Goal: Obtain resource: Download file/media

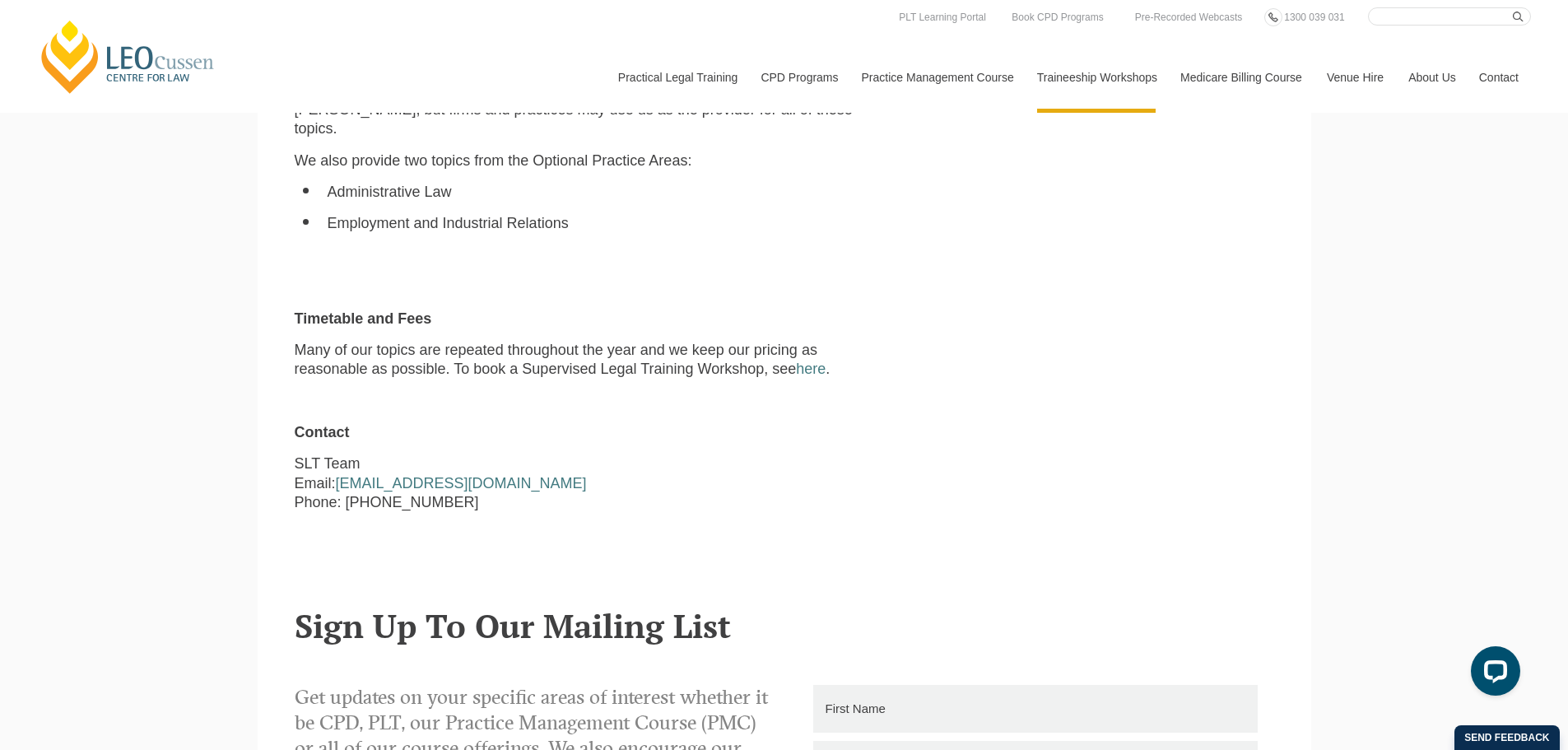
click at [308, 346] on p "Many of our topics are repeated throughout the year and we keep our pricing as …" at bounding box center [575, 360] width 561 height 38
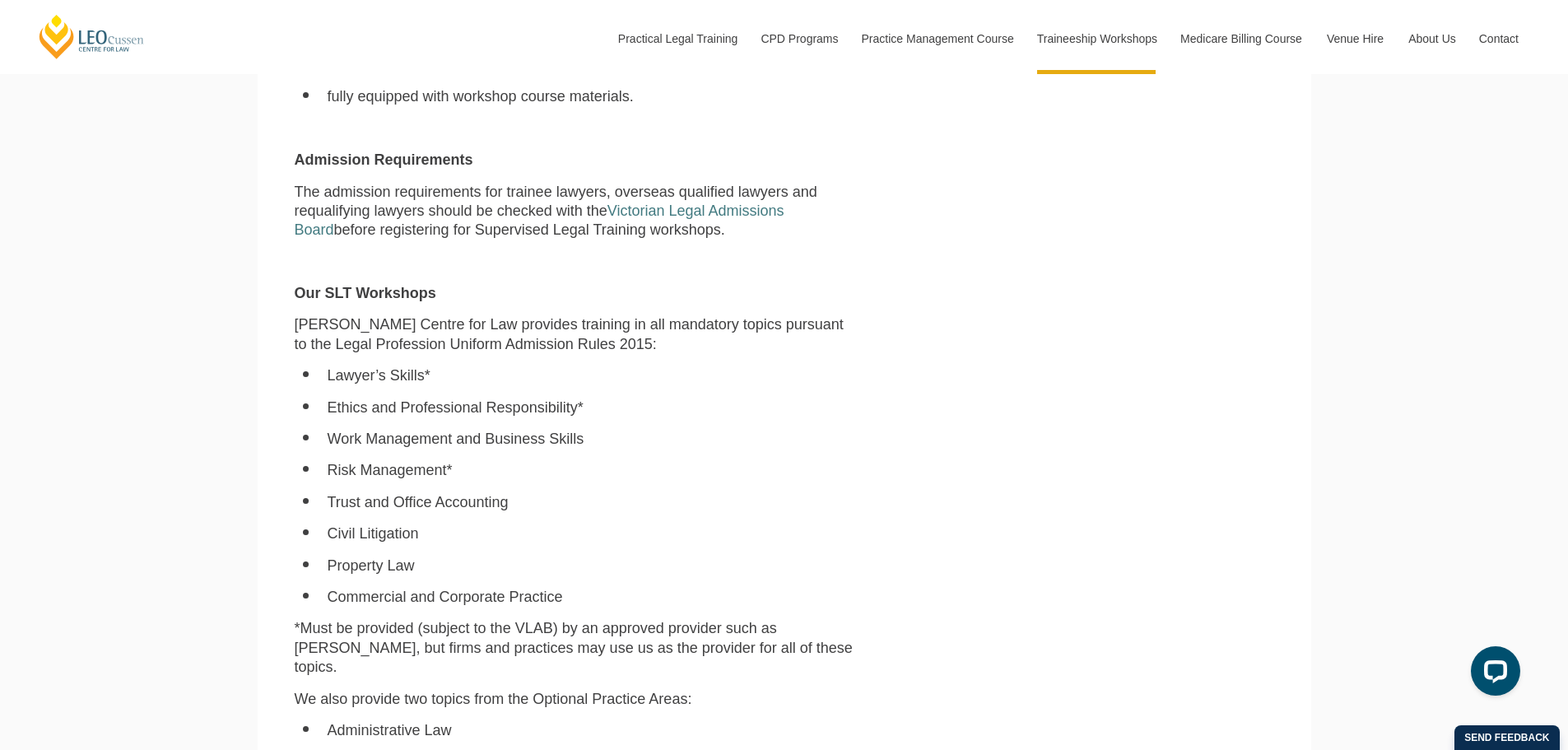
scroll to position [1234, 0]
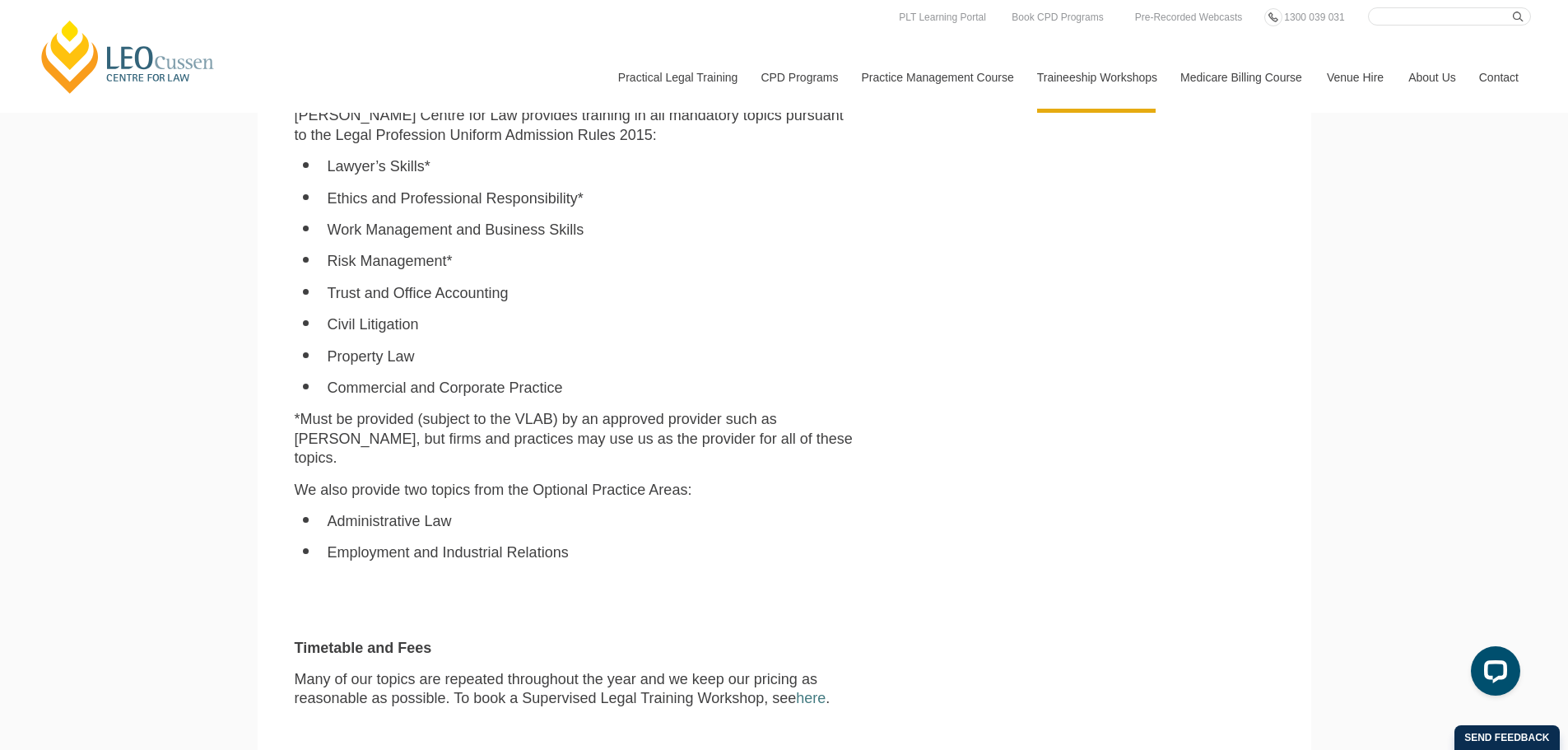
click at [199, 377] on div "Leo Cussen Centre for Law Search here Practical Legal Training Our Practical Le…" at bounding box center [784, 413] width 1568 height 3295
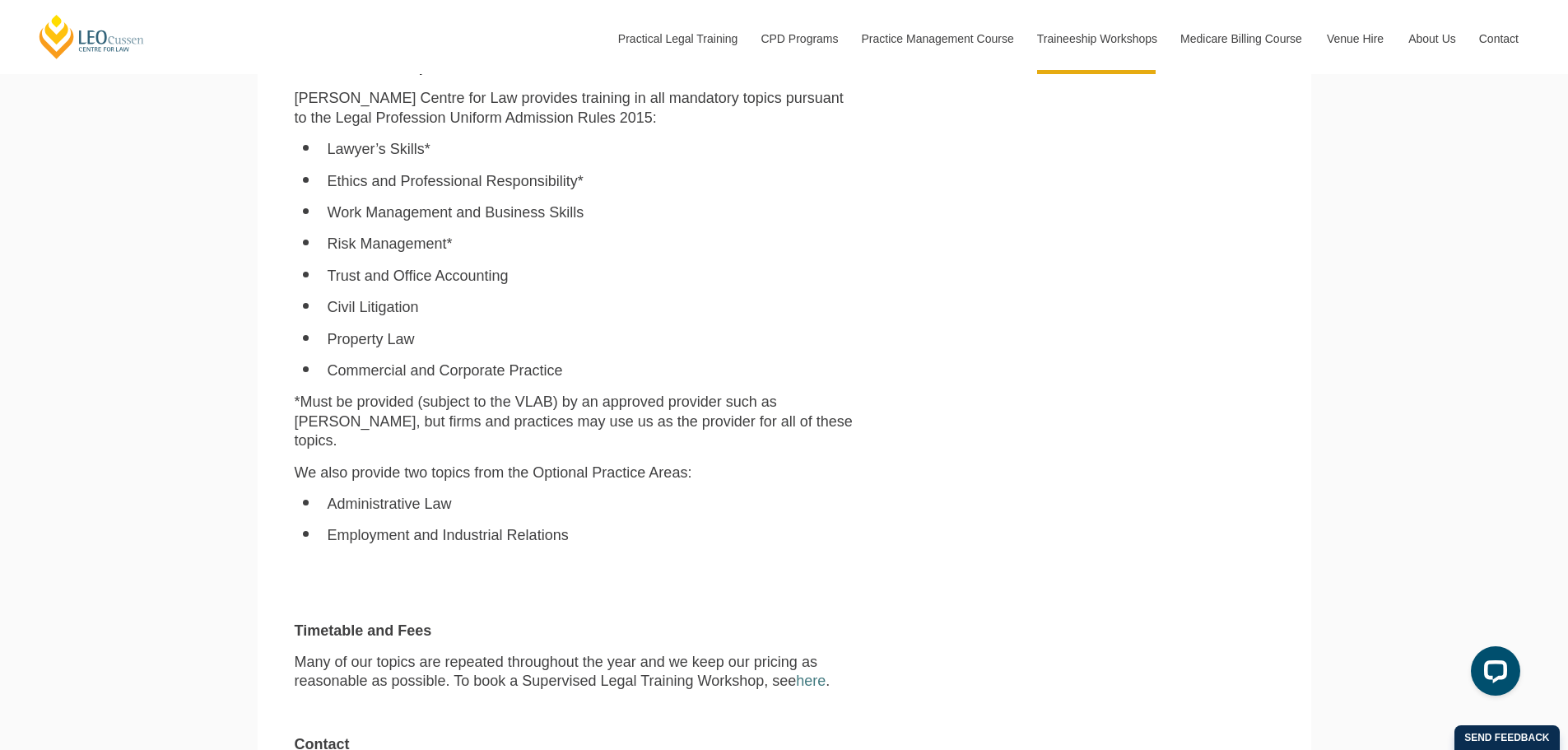
scroll to position [1316, 0]
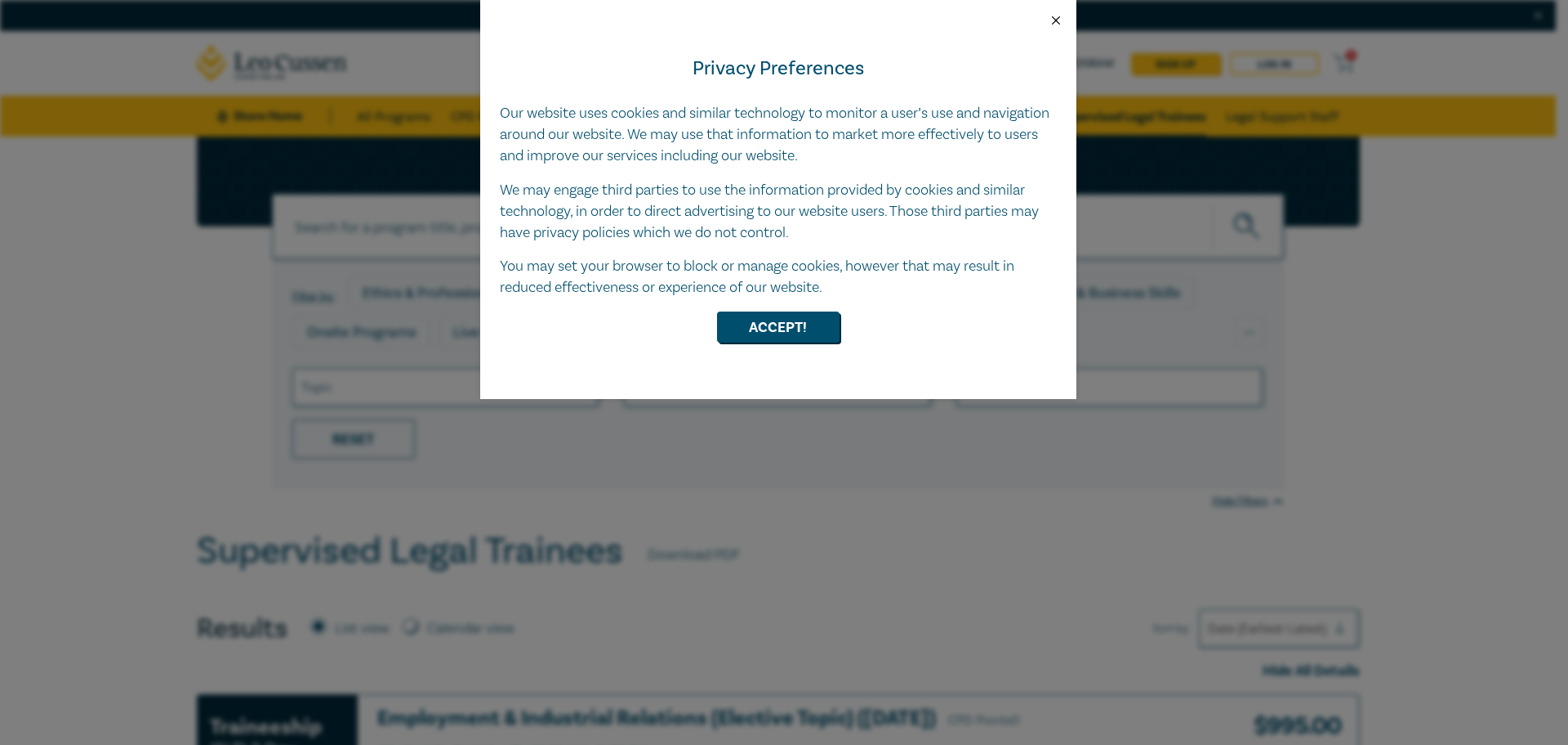
click at [1057, 26] on button "Close" at bounding box center [1057, 20] width 15 height 15
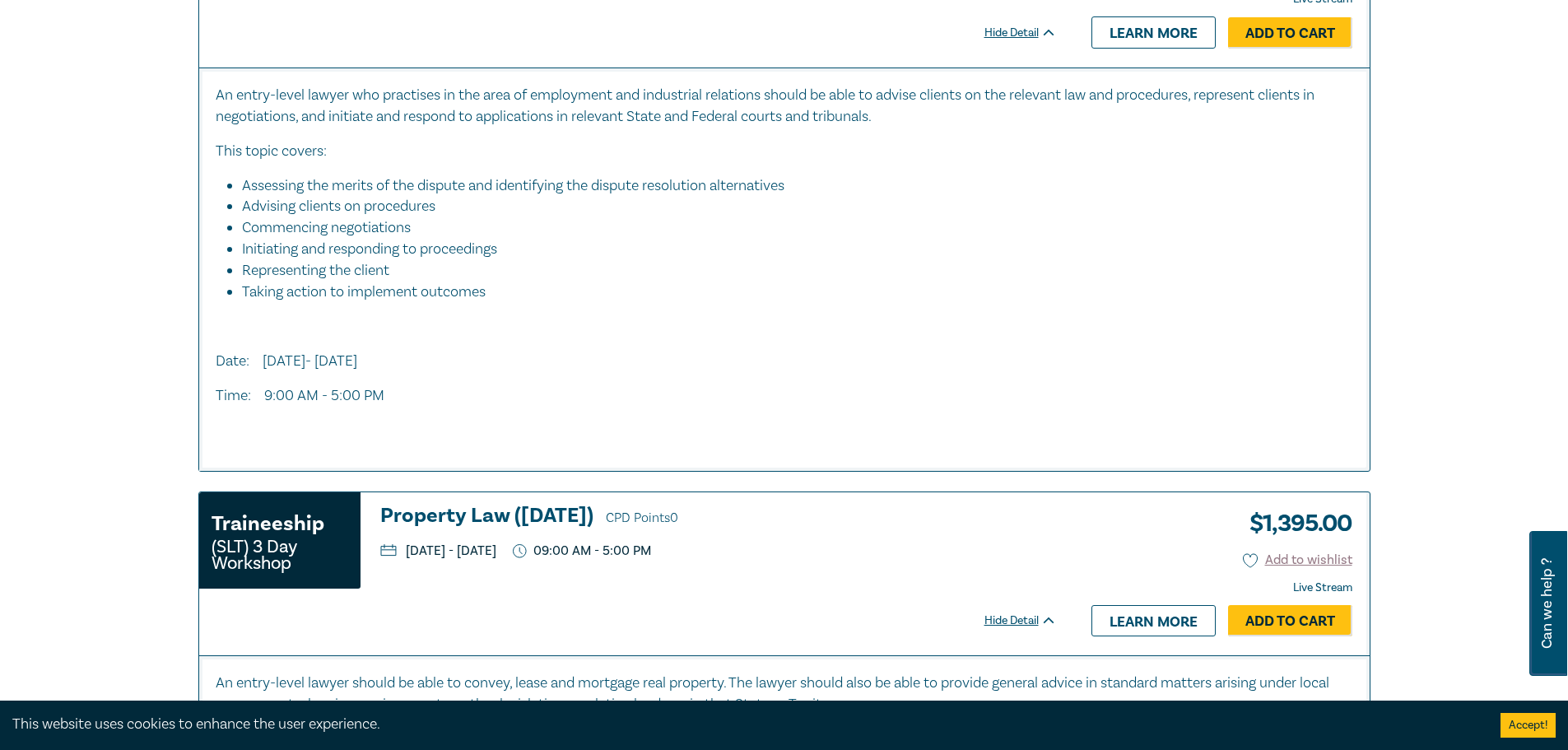
scroll to position [823, 0]
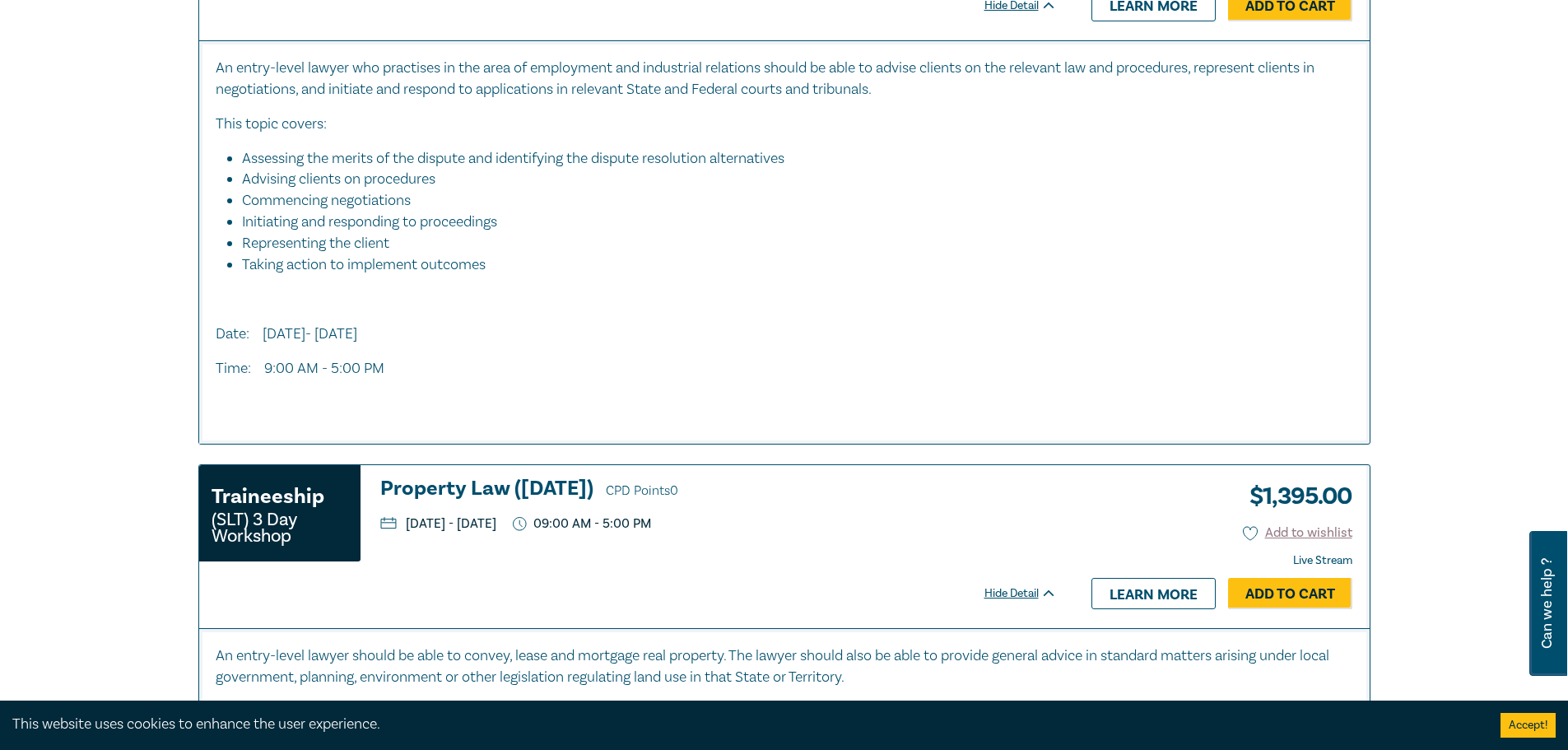
click at [1530, 724] on button "Accept!" at bounding box center [1528, 724] width 55 height 25
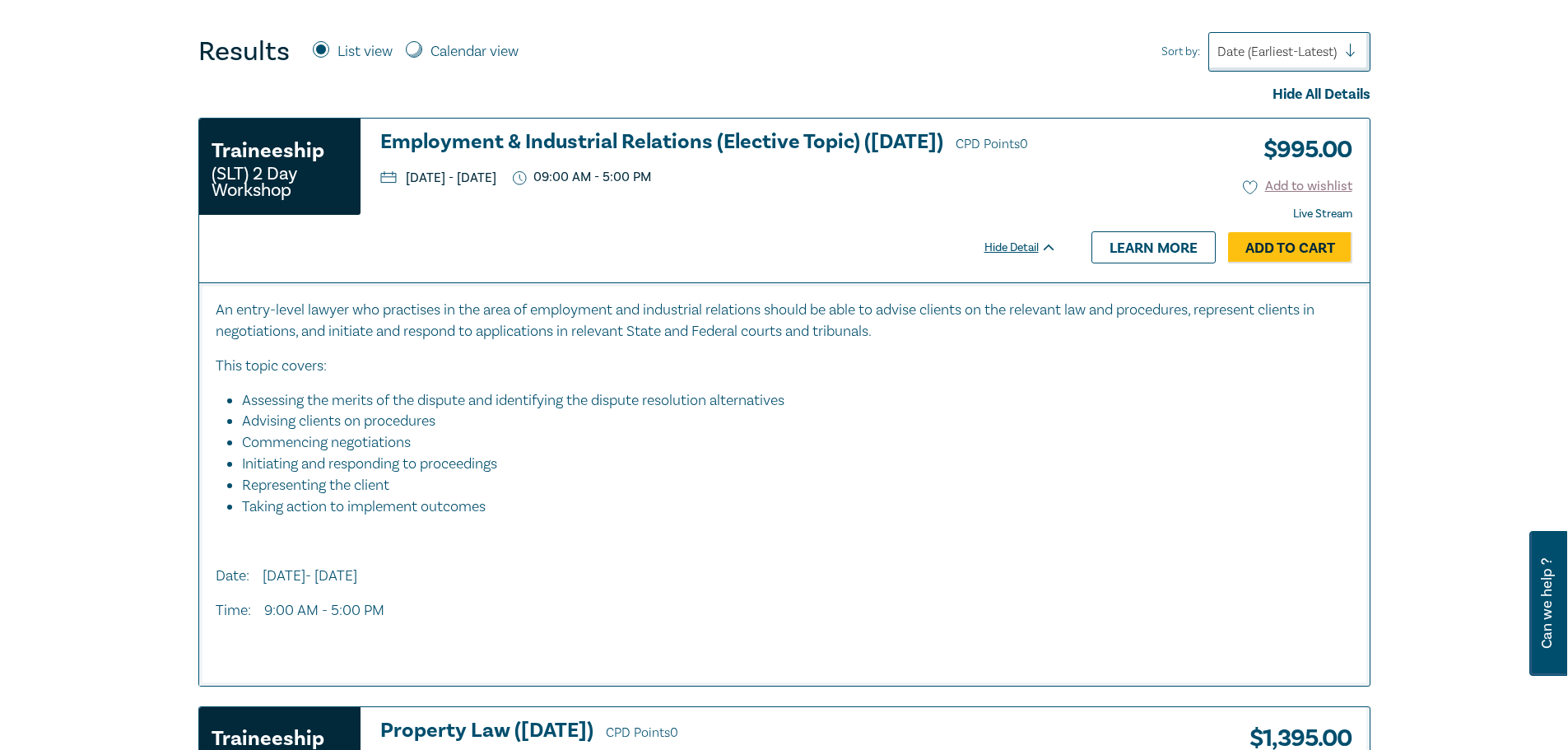
scroll to position [562, 0]
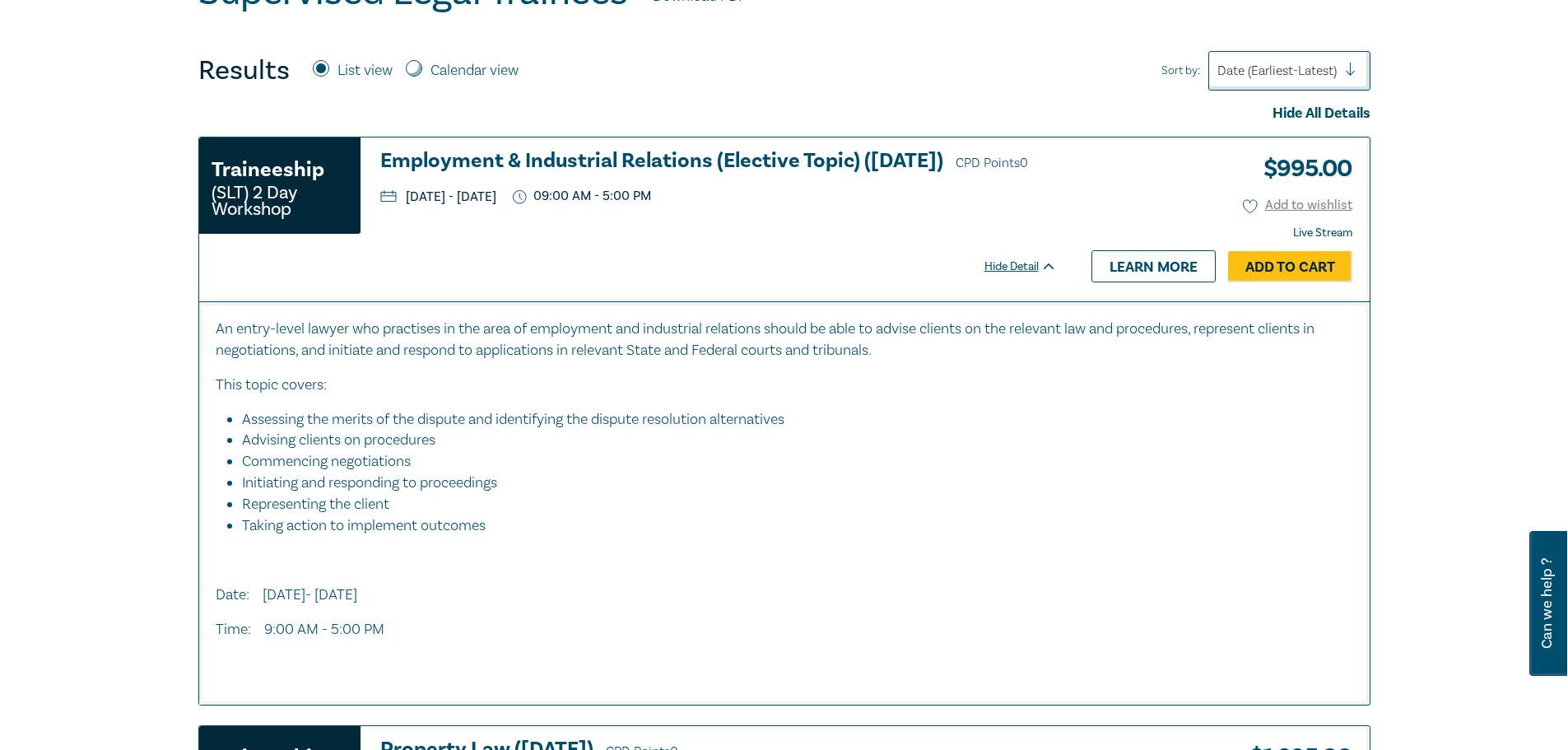
click at [1343, 65] on div "Date (Earliest-Latest)" at bounding box center [1277, 70] width 136 height 28
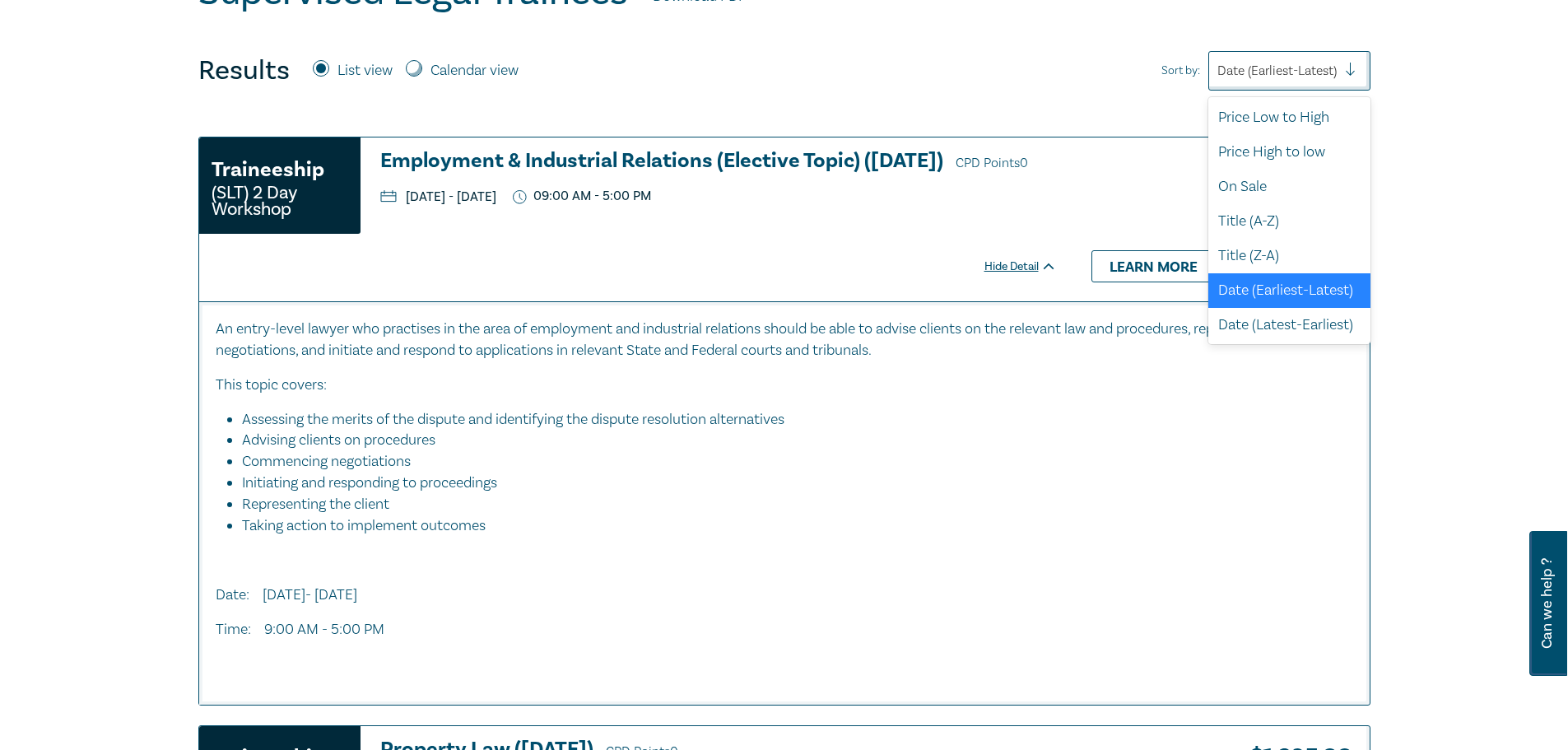
scroll to position [5, 0]
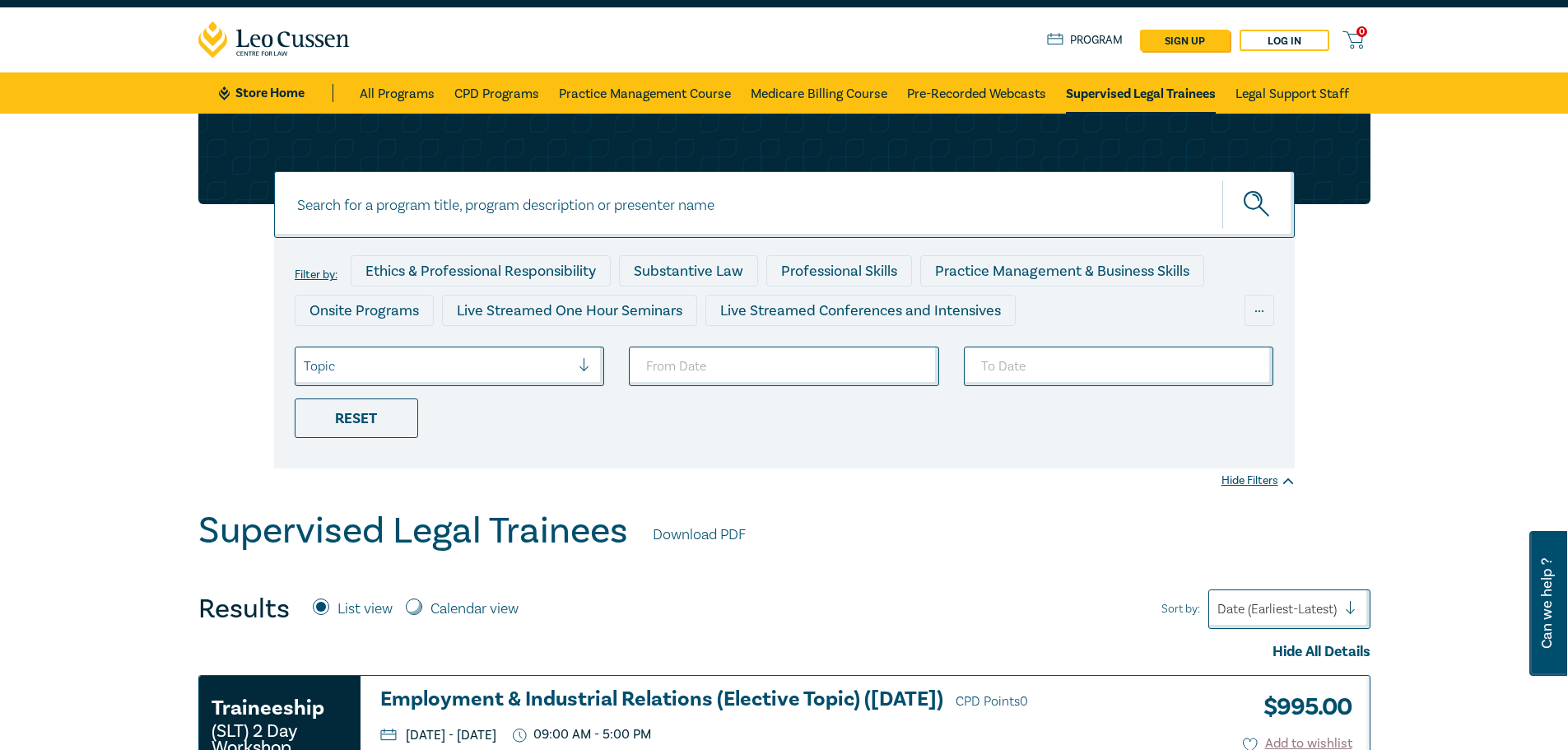
scroll to position [0, 0]
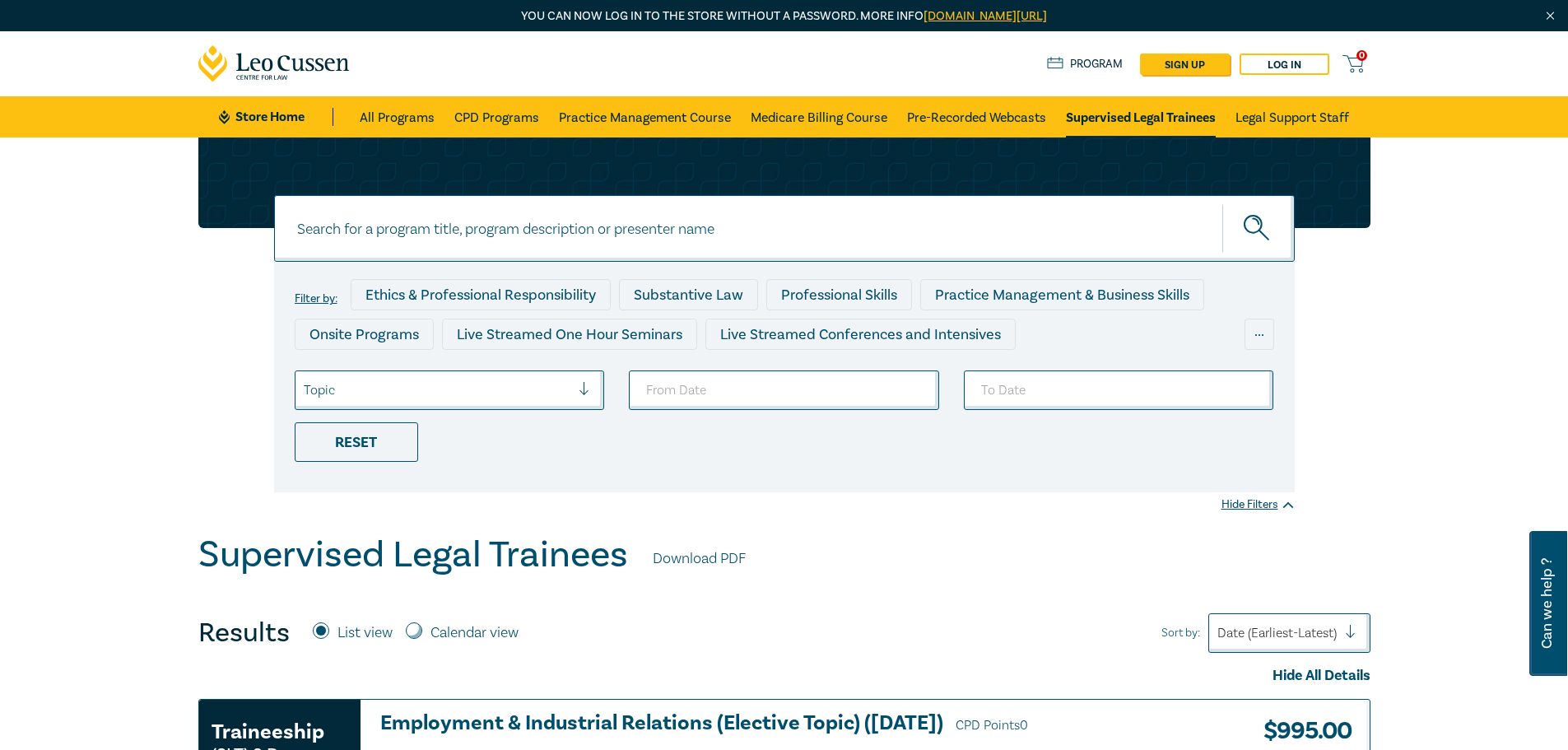
click at [121, 311] on div "Filter by: Ethics & Professional Responsibility Substantive Law Professional Sk…" at bounding box center [784, 334] width 1568 height 396
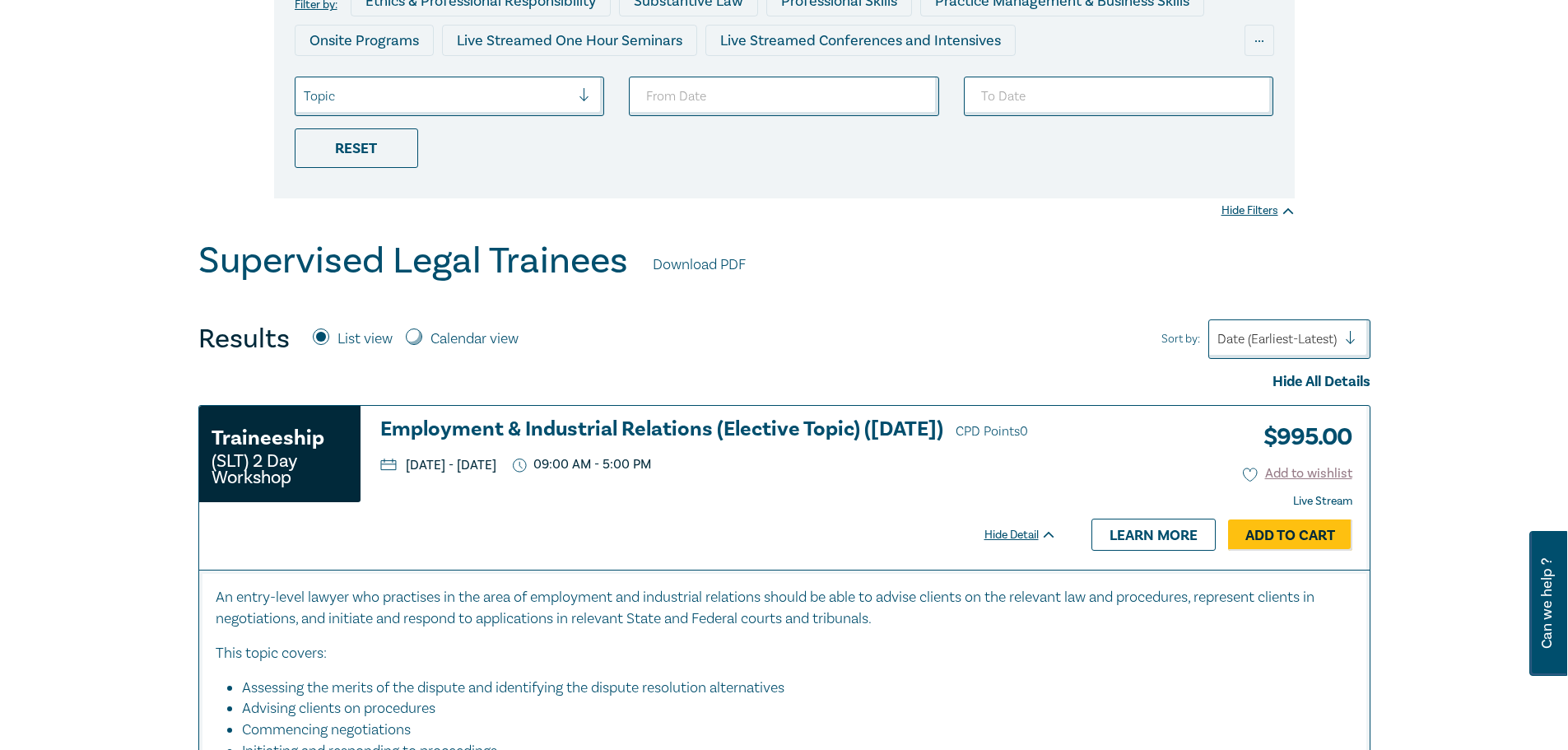
scroll to position [329, 0]
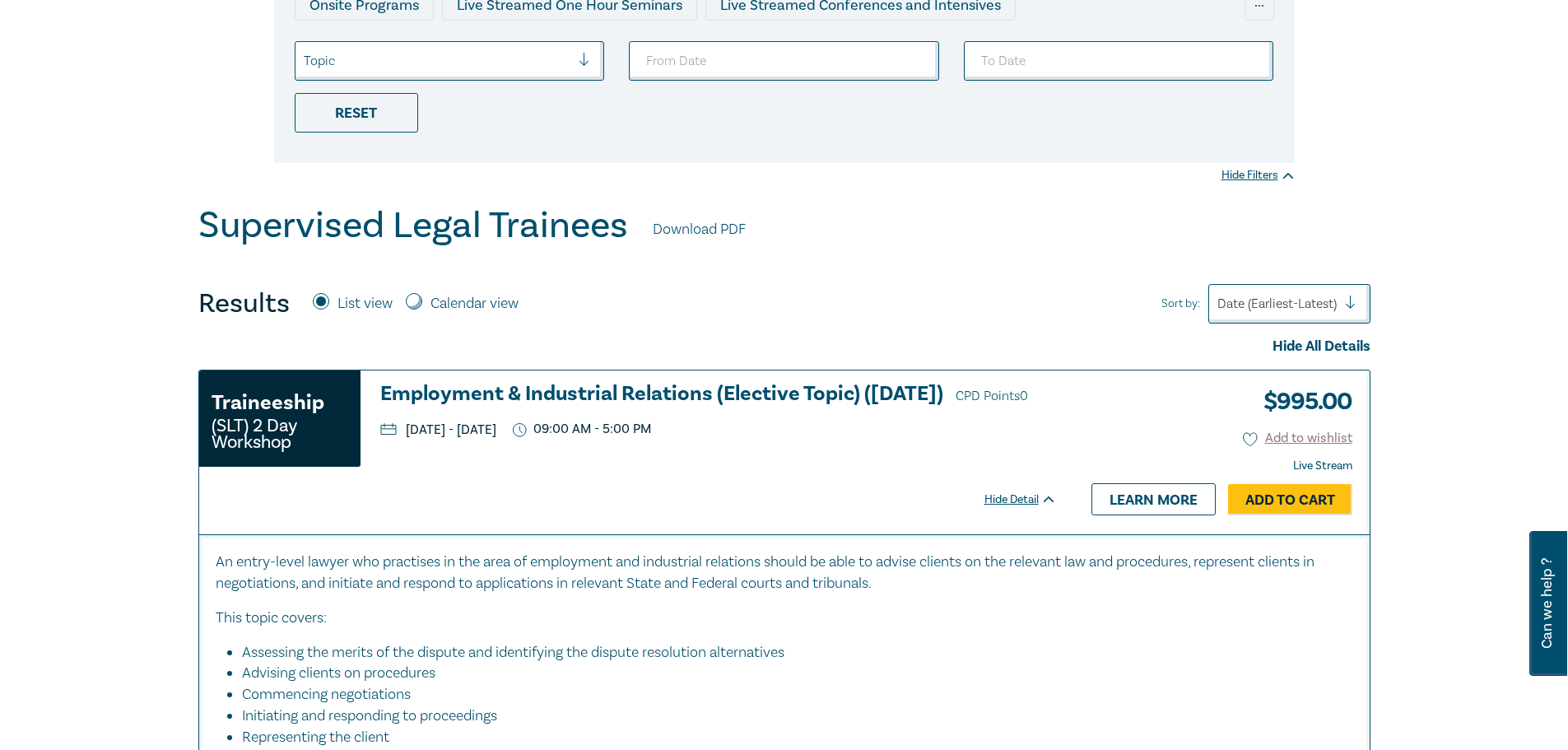
click at [694, 230] on link "Download PDF" at bounding box center [699, 229] width 93 height 21
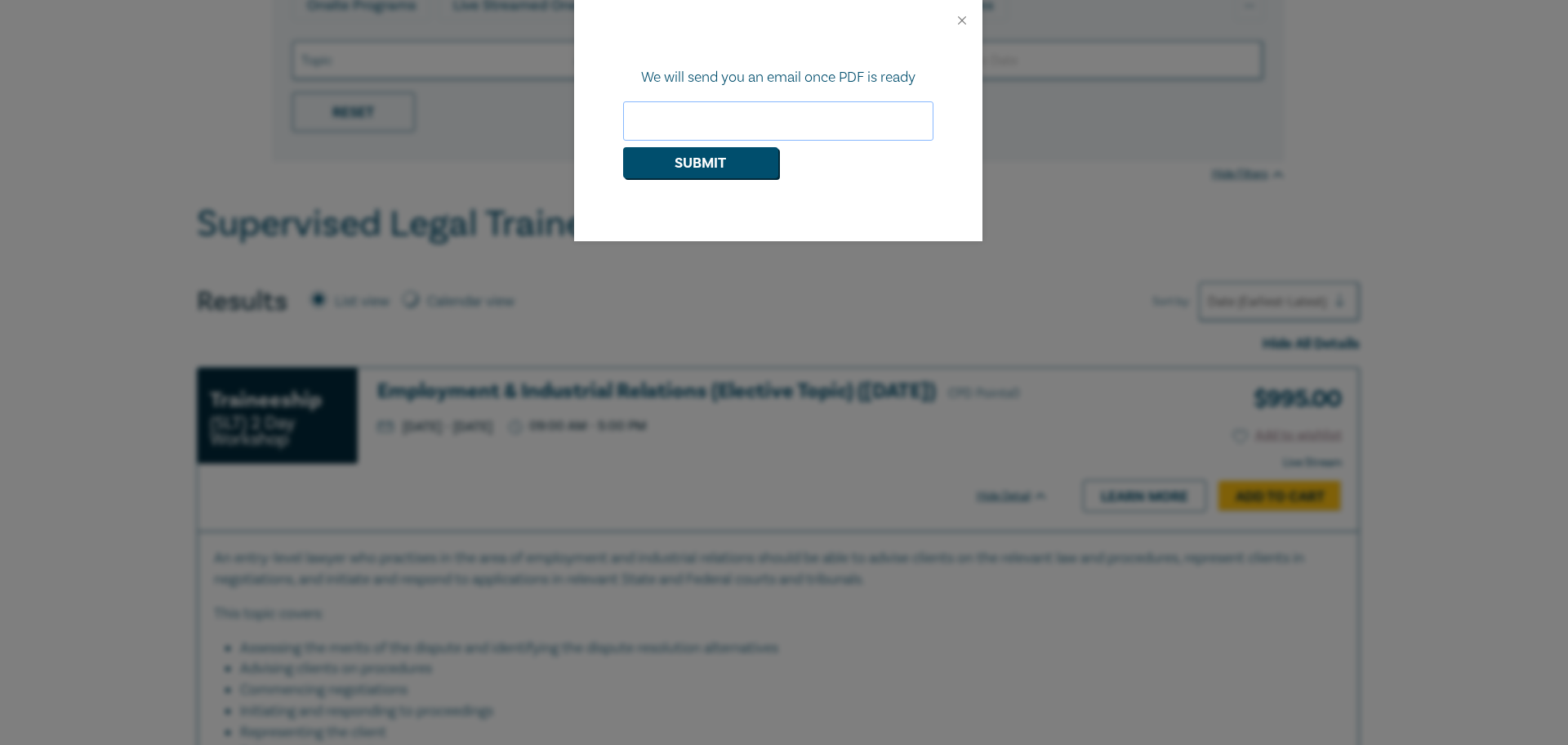
click at [743, 128] on input "email" at bounding box center [778, 121] width 310 height 39
type input "shannonwnlee@hotmail.com"
click at [733, 162] on button "Submit" at bounding box center [700, 162] width 155 height 31
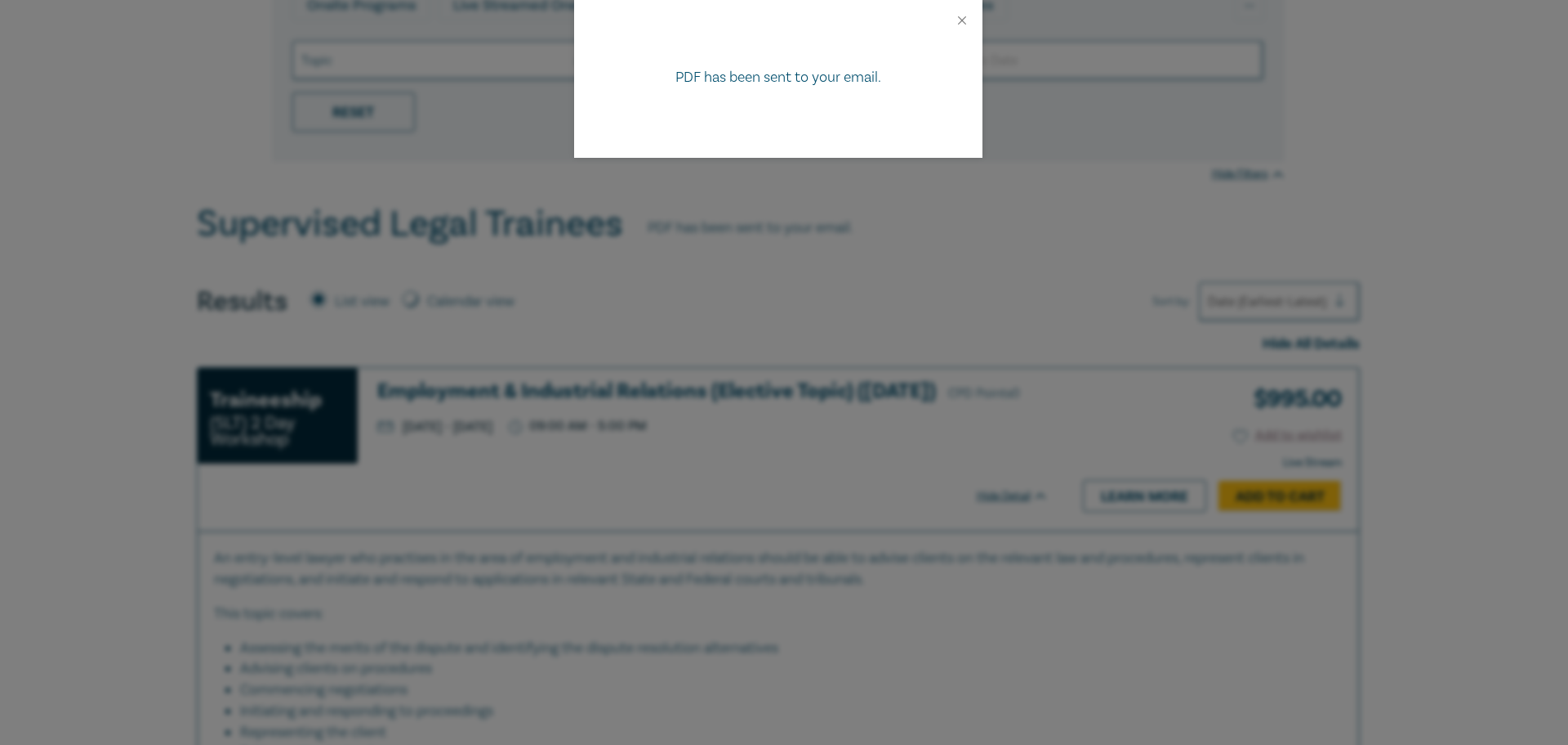
click at [159, 274] on div "PDF has been sent to your email." at bounding box center [784, 372] width 1568 height 745
click at [968, 22] on button "Close" at bounding box center [962, 20] width 15 height 15
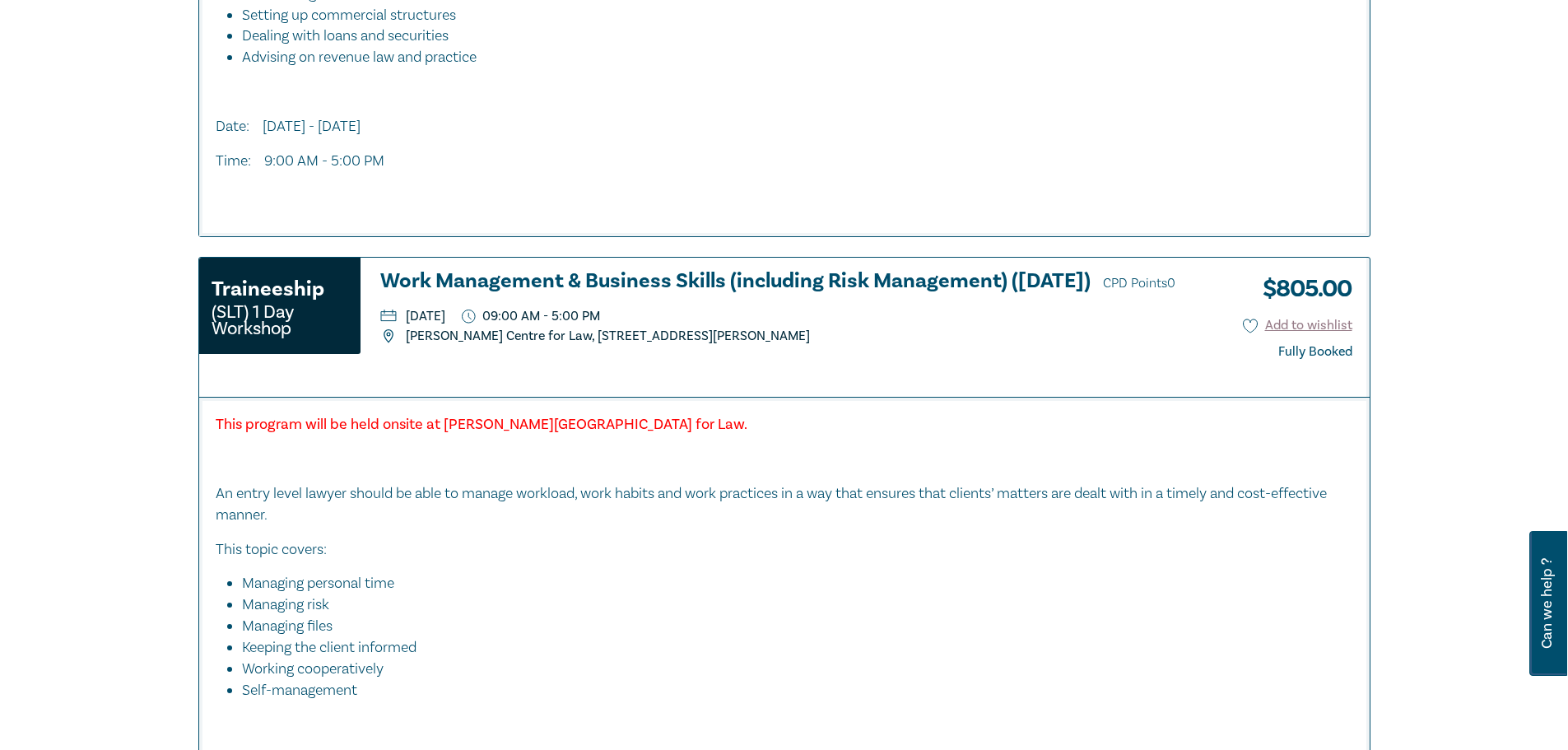
scroll to position [2551, 0]
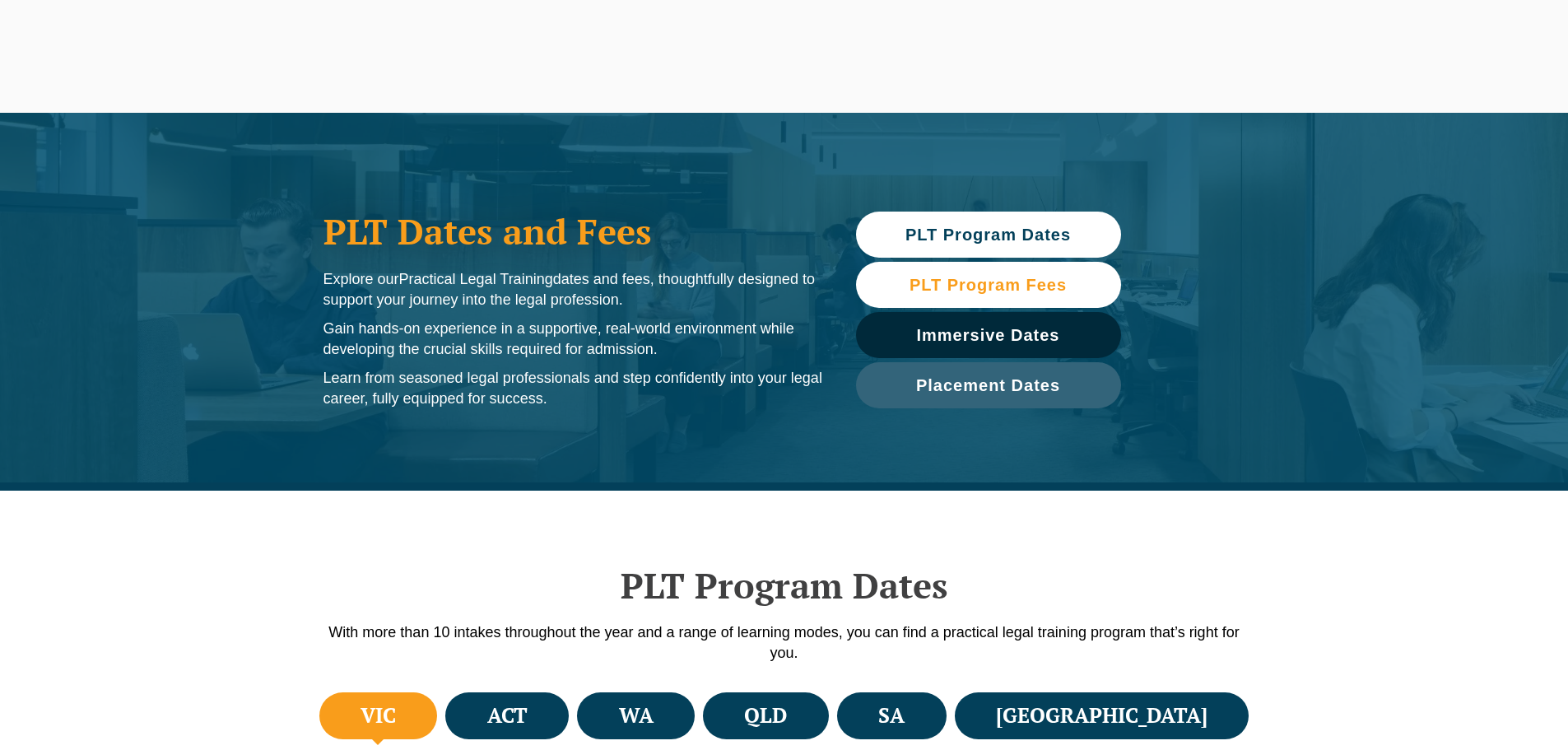
click at [966, 273] on link "PLT Program Fees" at bounding box center [989, 284] width 265 height 46
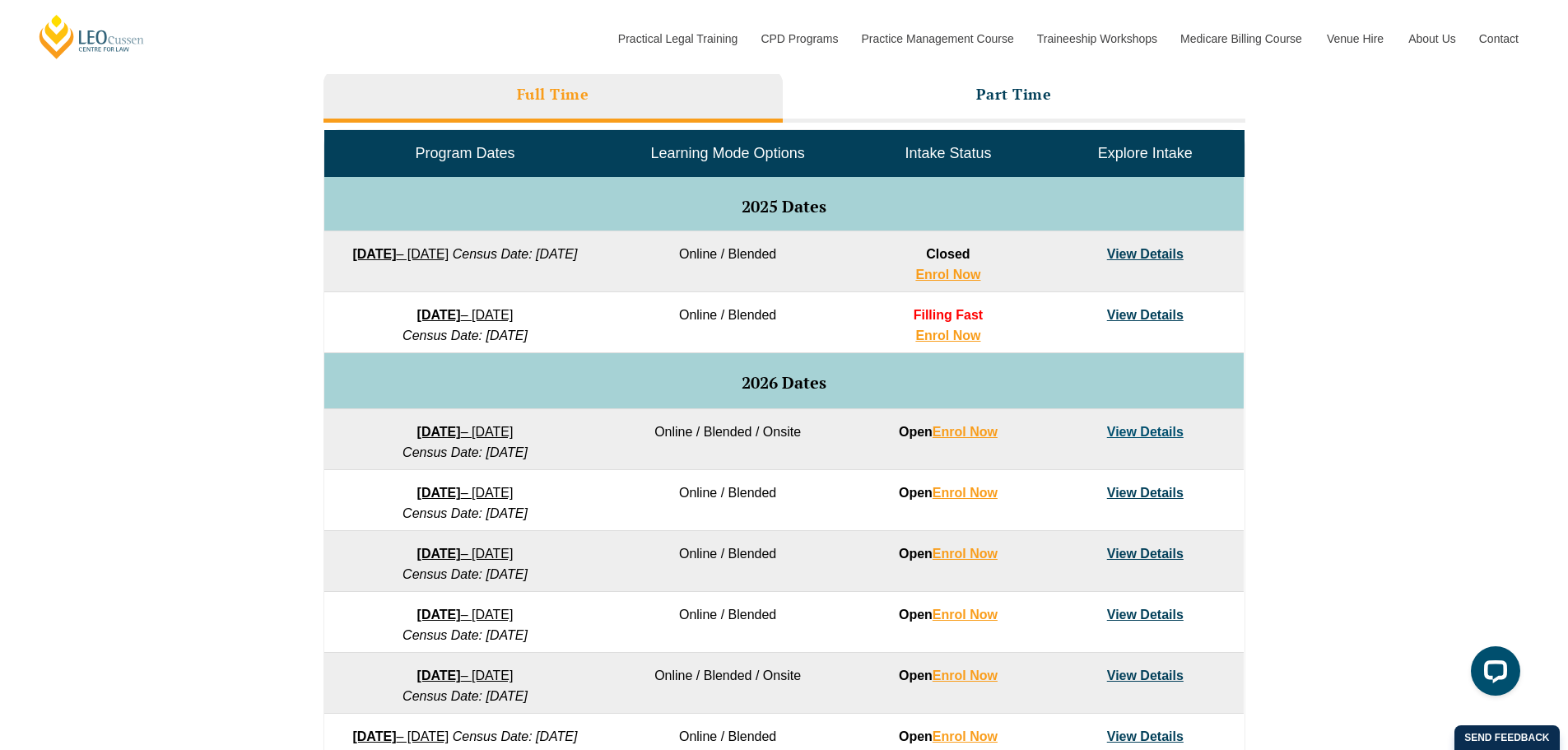
scroll to position [762, 0]
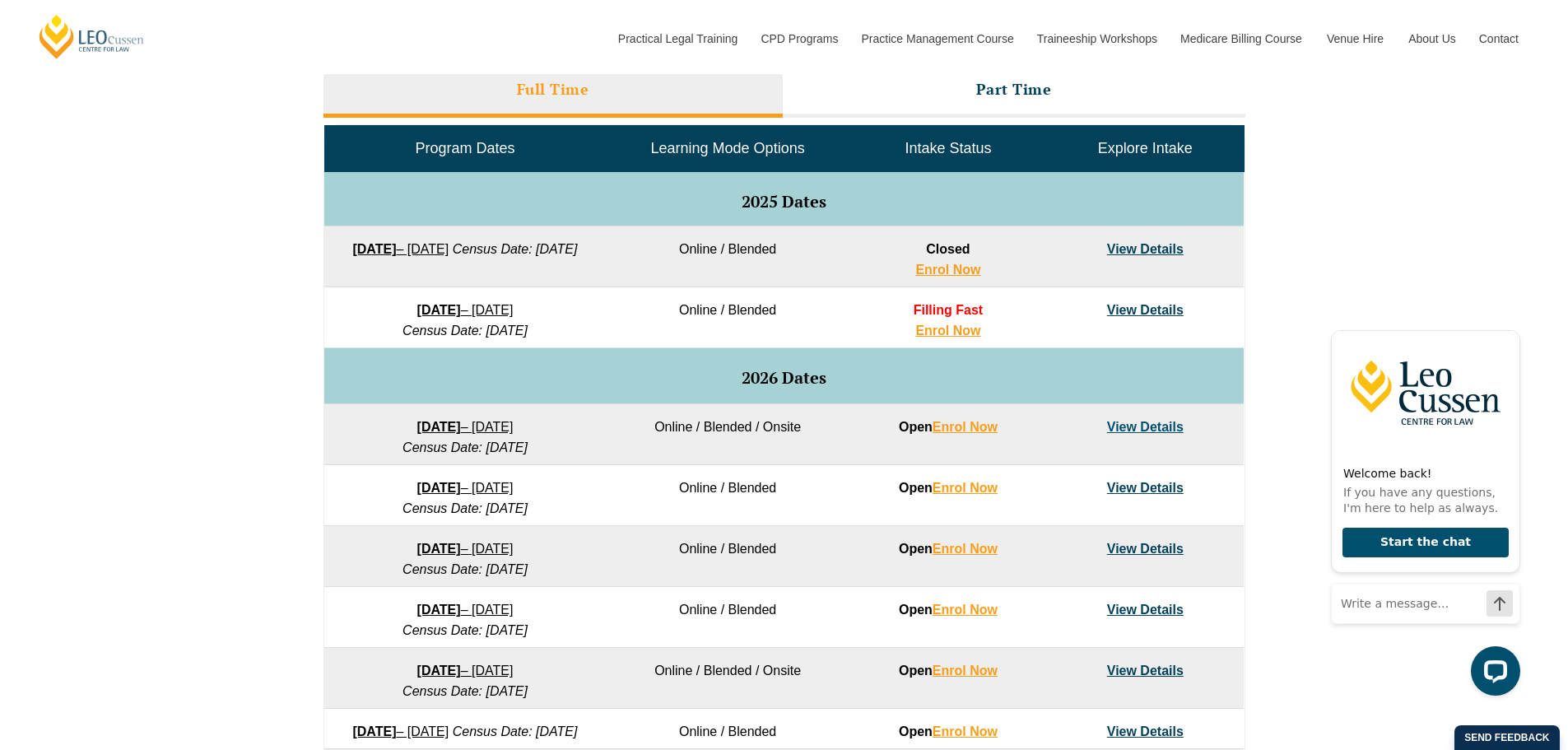
click at [255, 344] on div "VIC ACT WA QLD SA NSW PLT Program Dates in Victoria Full Time Part Time Program…" at bounding box center [784, 413] width 1568 height 975
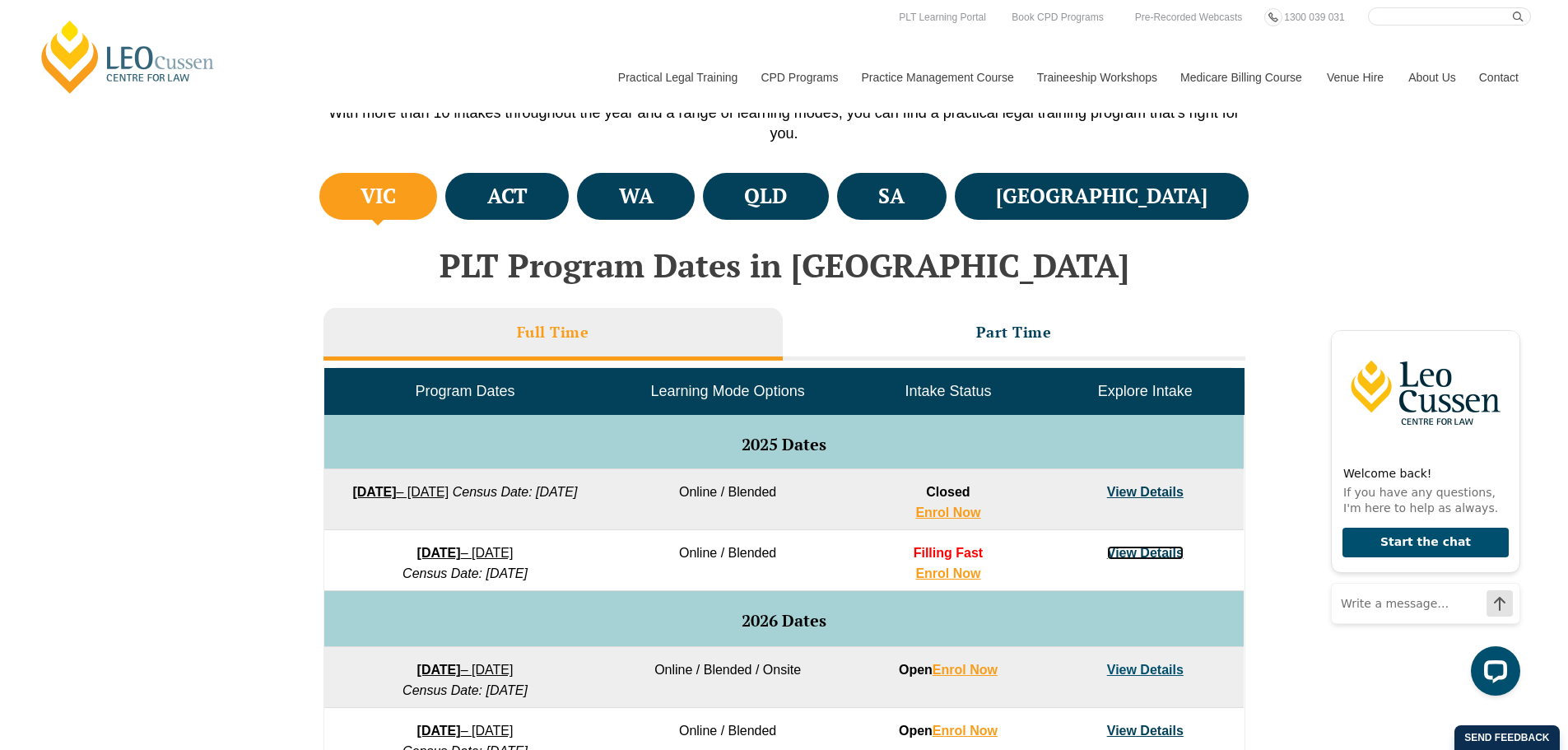
scroll to position [515, 0]
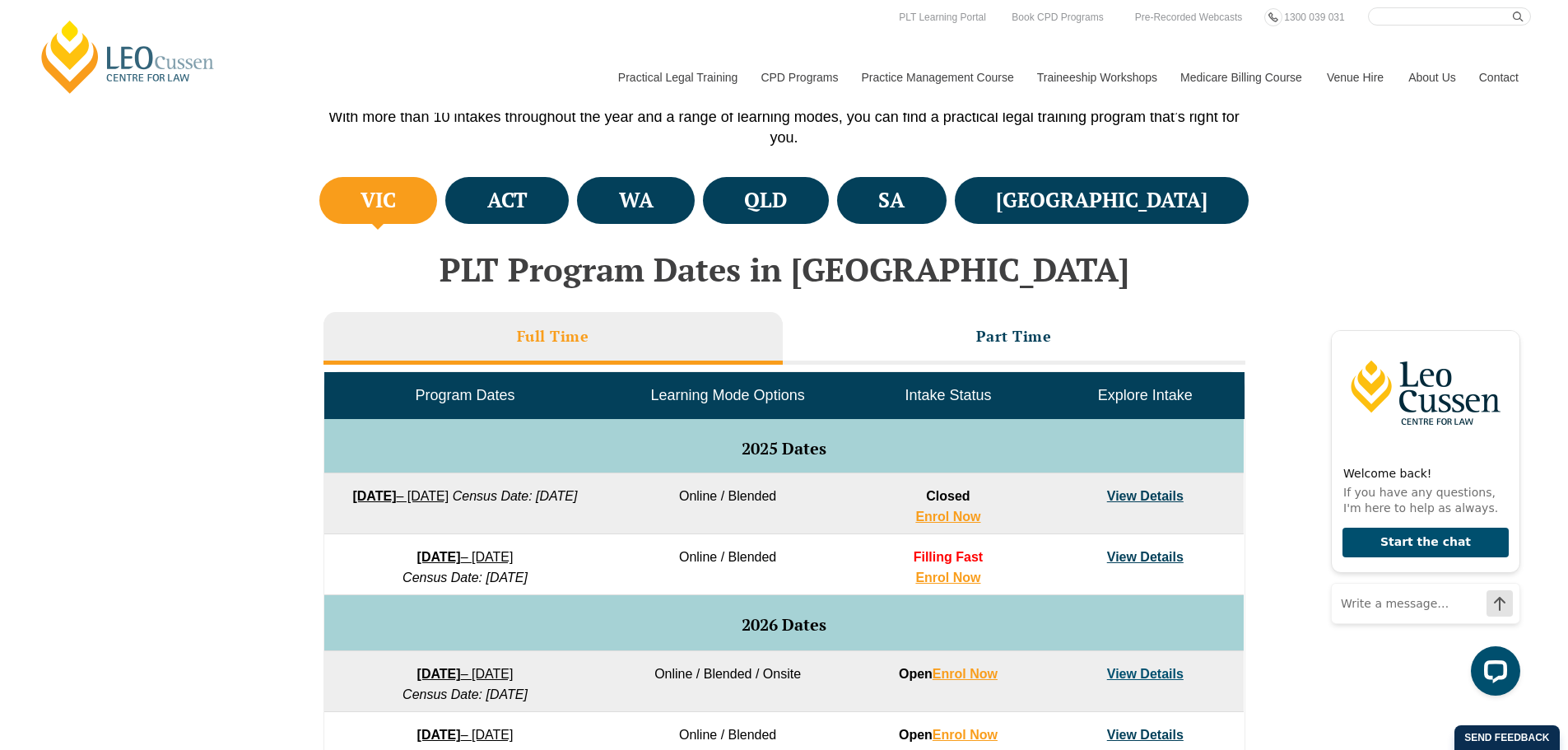
click at [721, 393] on span "Learning Mode Options" at bounding box center [727, 395] width 154 height 16
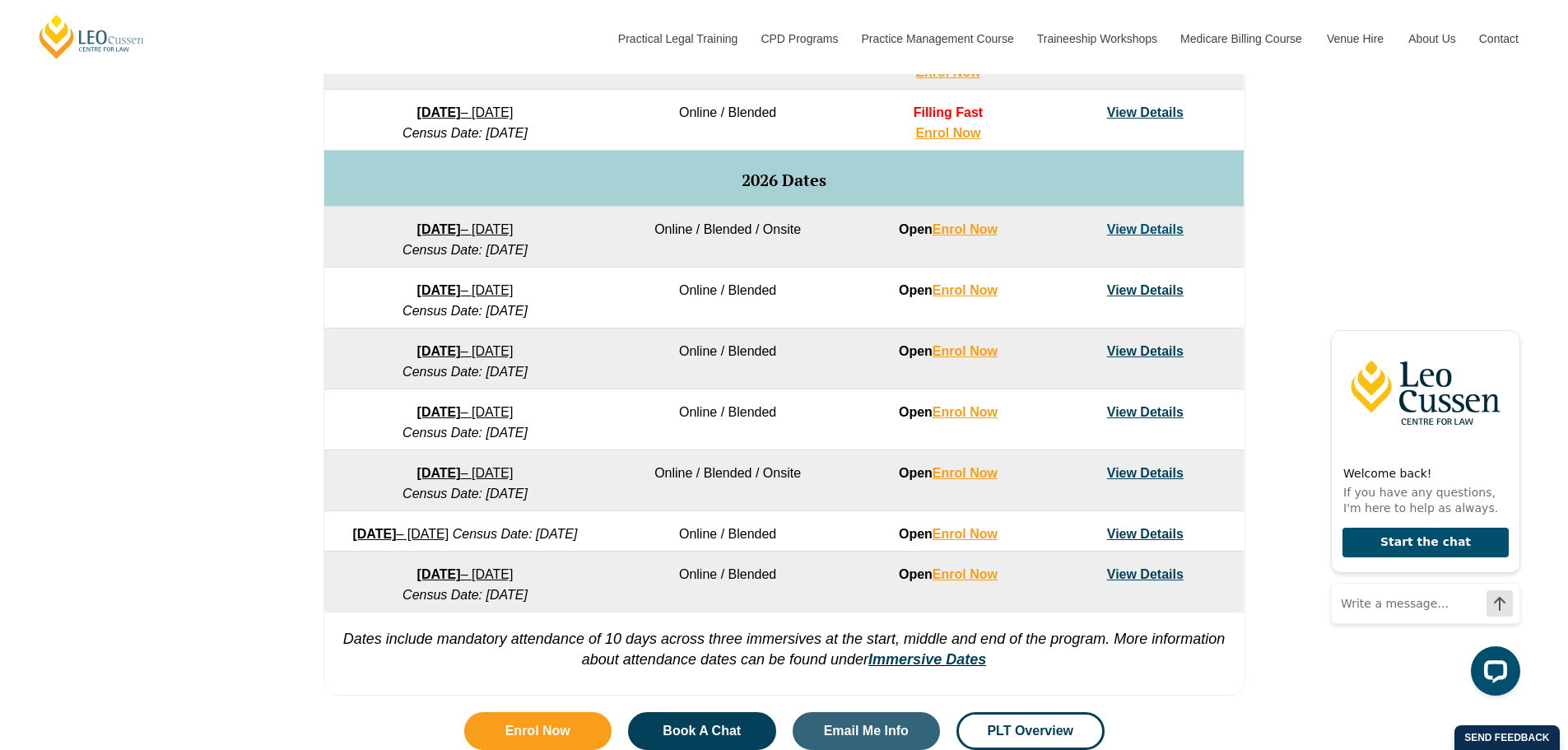
scroll to position [1091, 0]
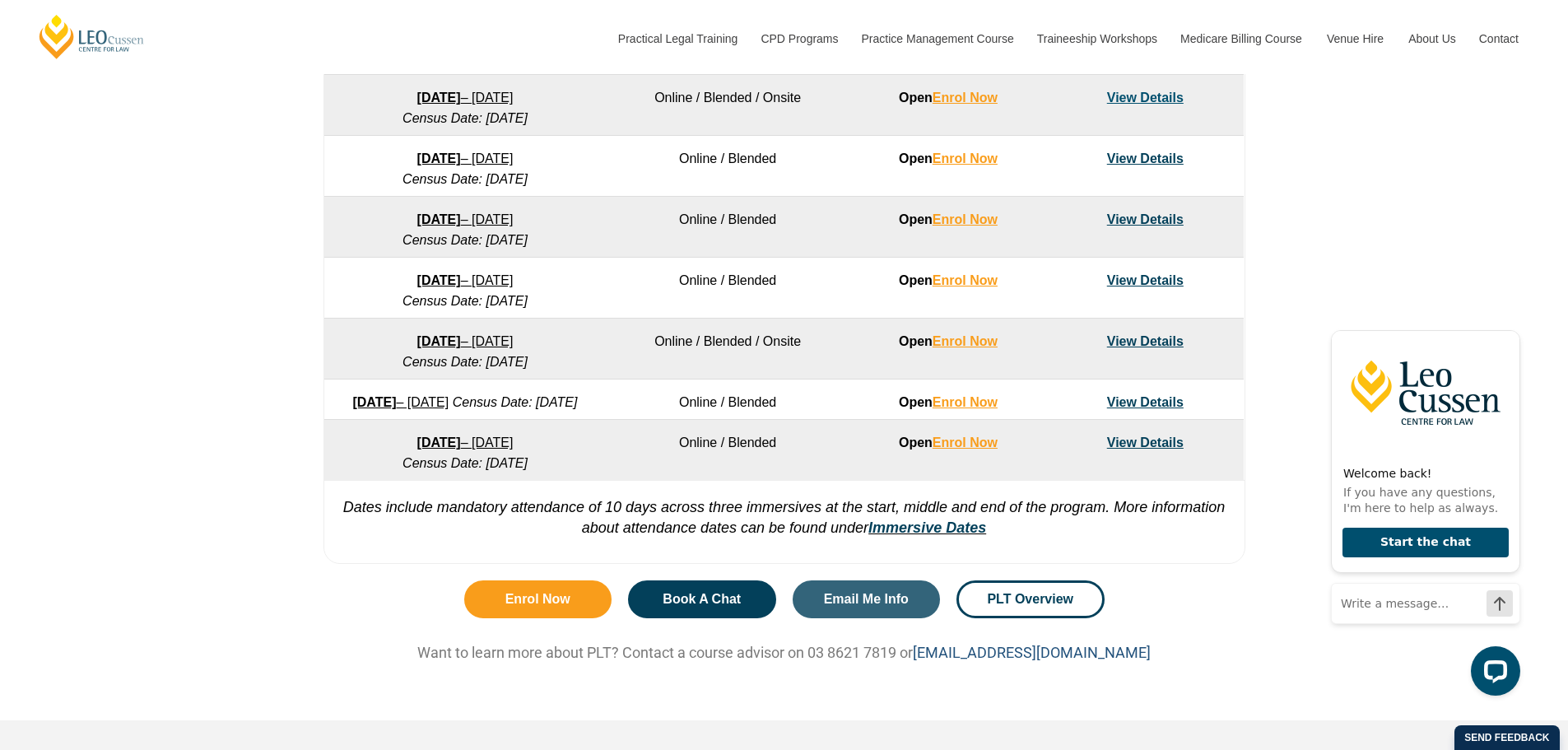
drag, startPoint x: 1153, startPoint y: 672, endPoint x: 930, endPoint y: 677, distance: 223.1
click at [930, 661] on p "Want to learn more about PLT? Contact a course advisor on 03 8621 7819 or cours…" at bounding box center [784, 651] width 938 height 19
copy link "[EMAIL_ADDRESS][DOMAIN_NAME]"
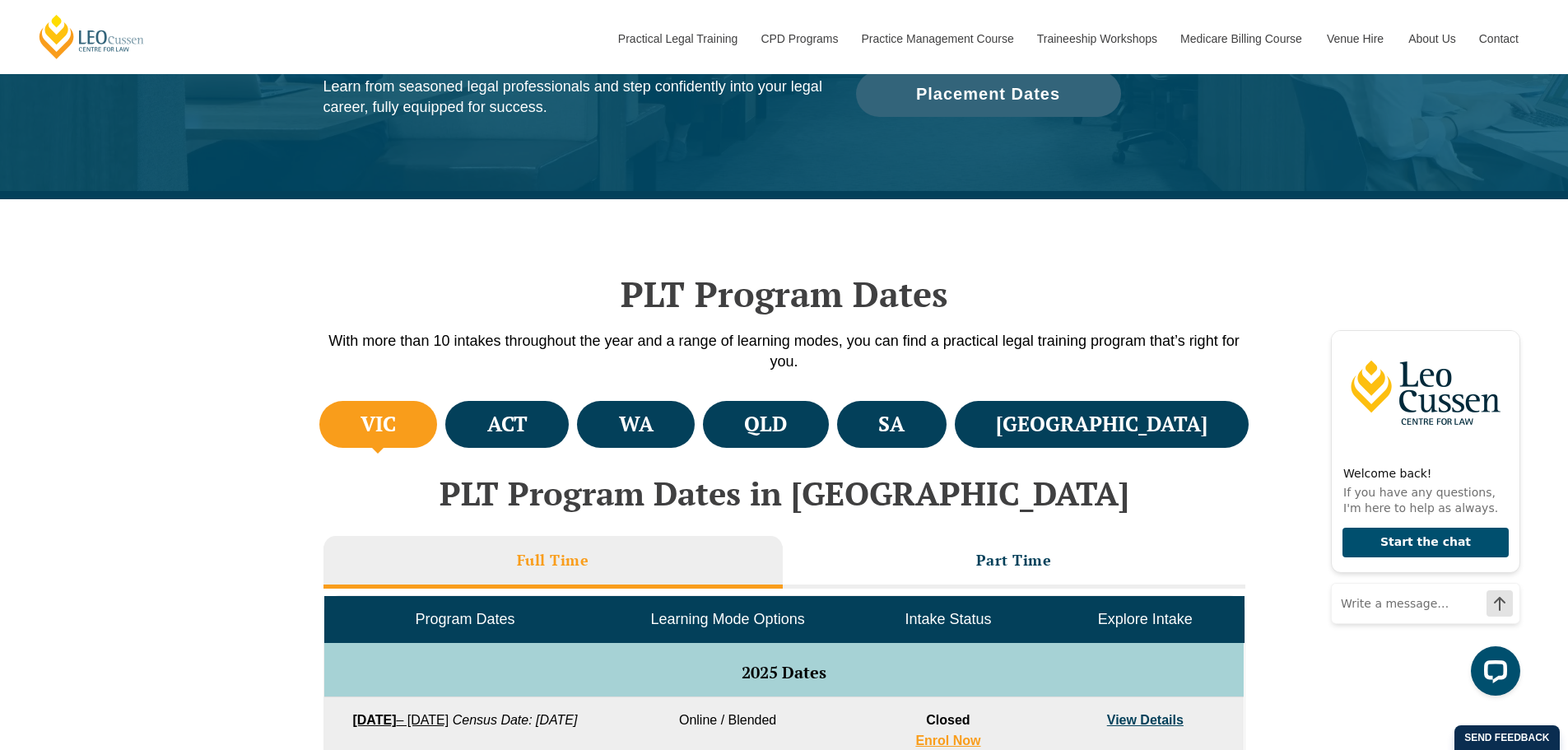
scroll to position [329, 0]
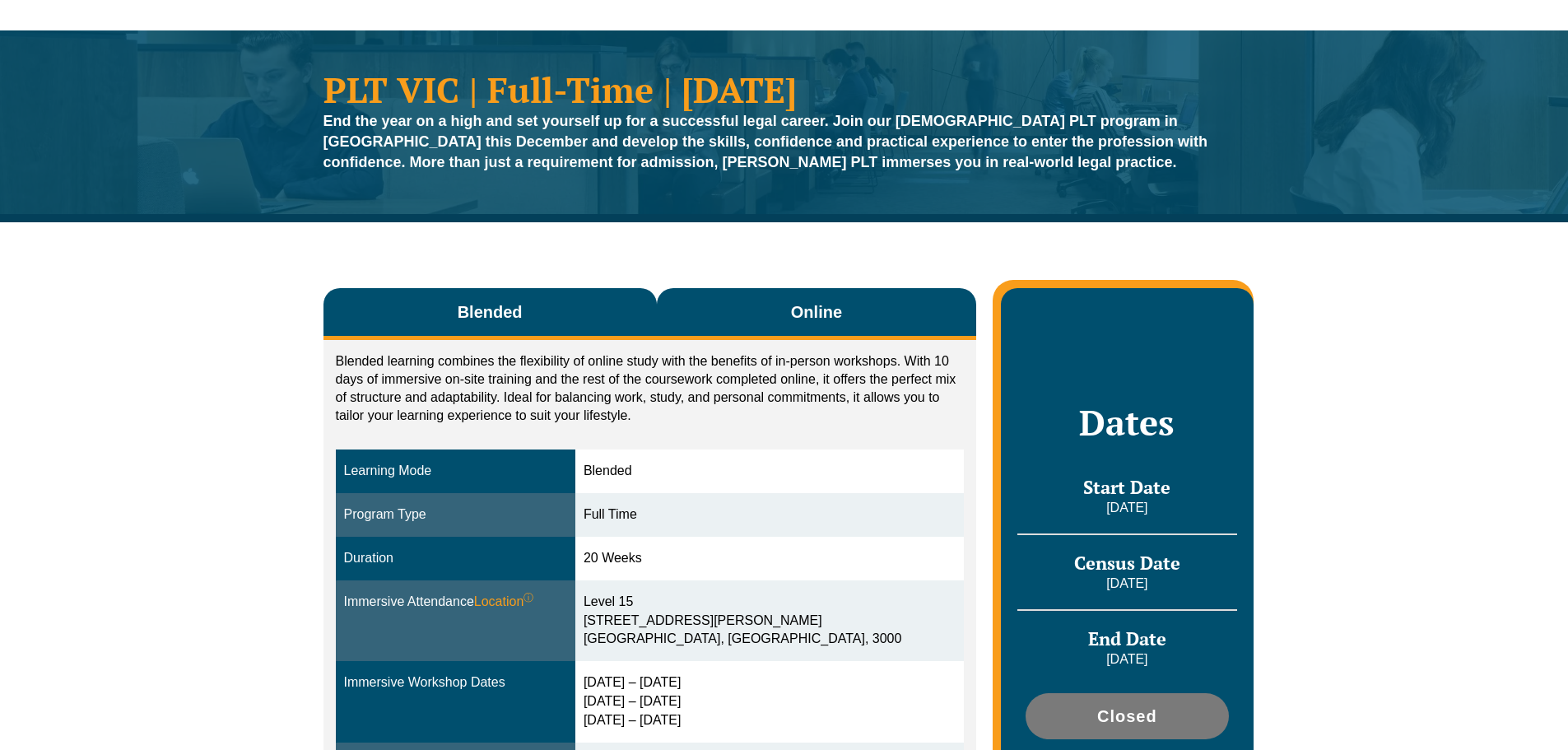
click at [848, 314] on button "Online" at bounding box center [817, 313] width 320 height 52
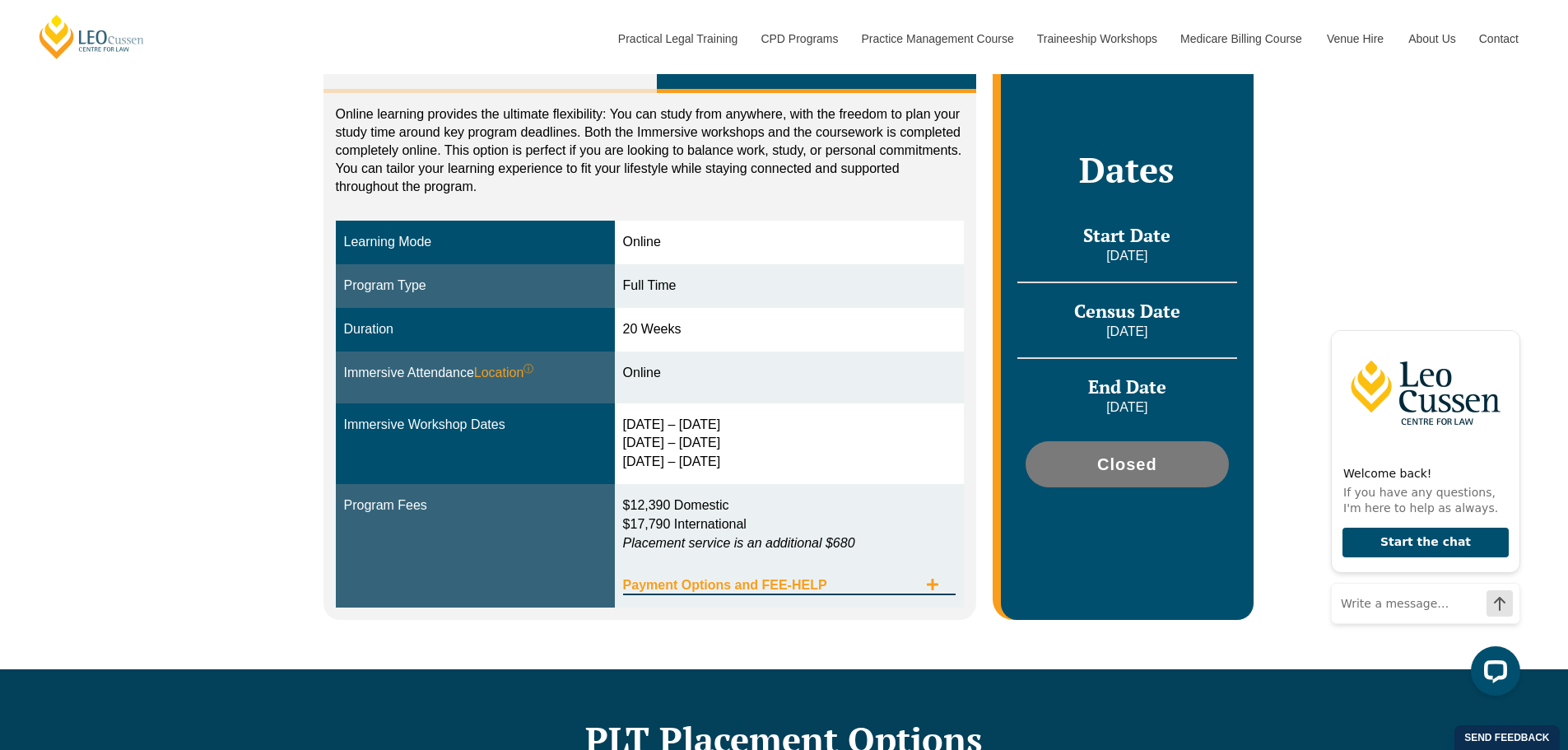
click at [942, 589] on span "Tabs. Open items with Enter or Space, close with Escape and navigate using the …" at bounding box center [932, 585] width 29 height 16
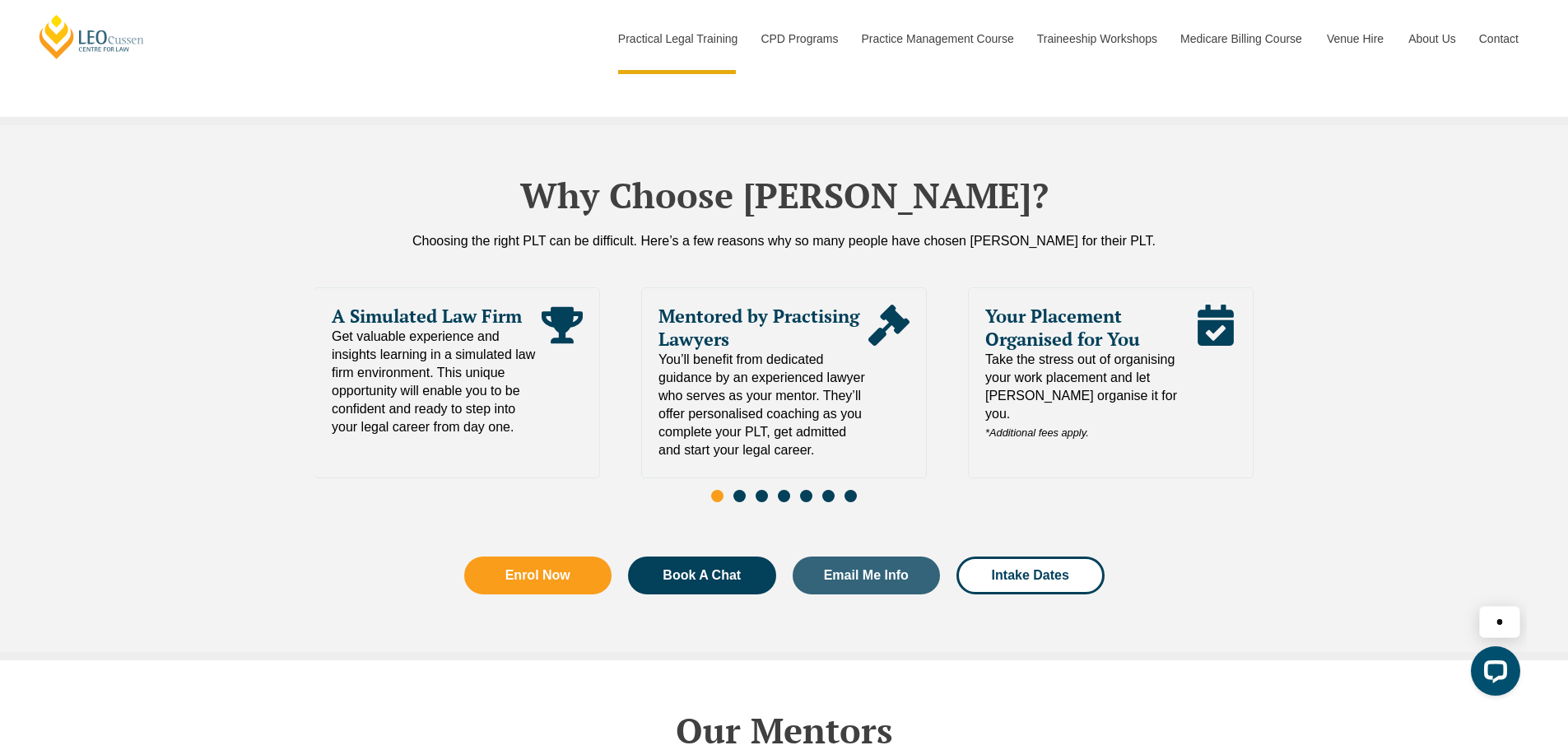
scroll to position [3481, 0]
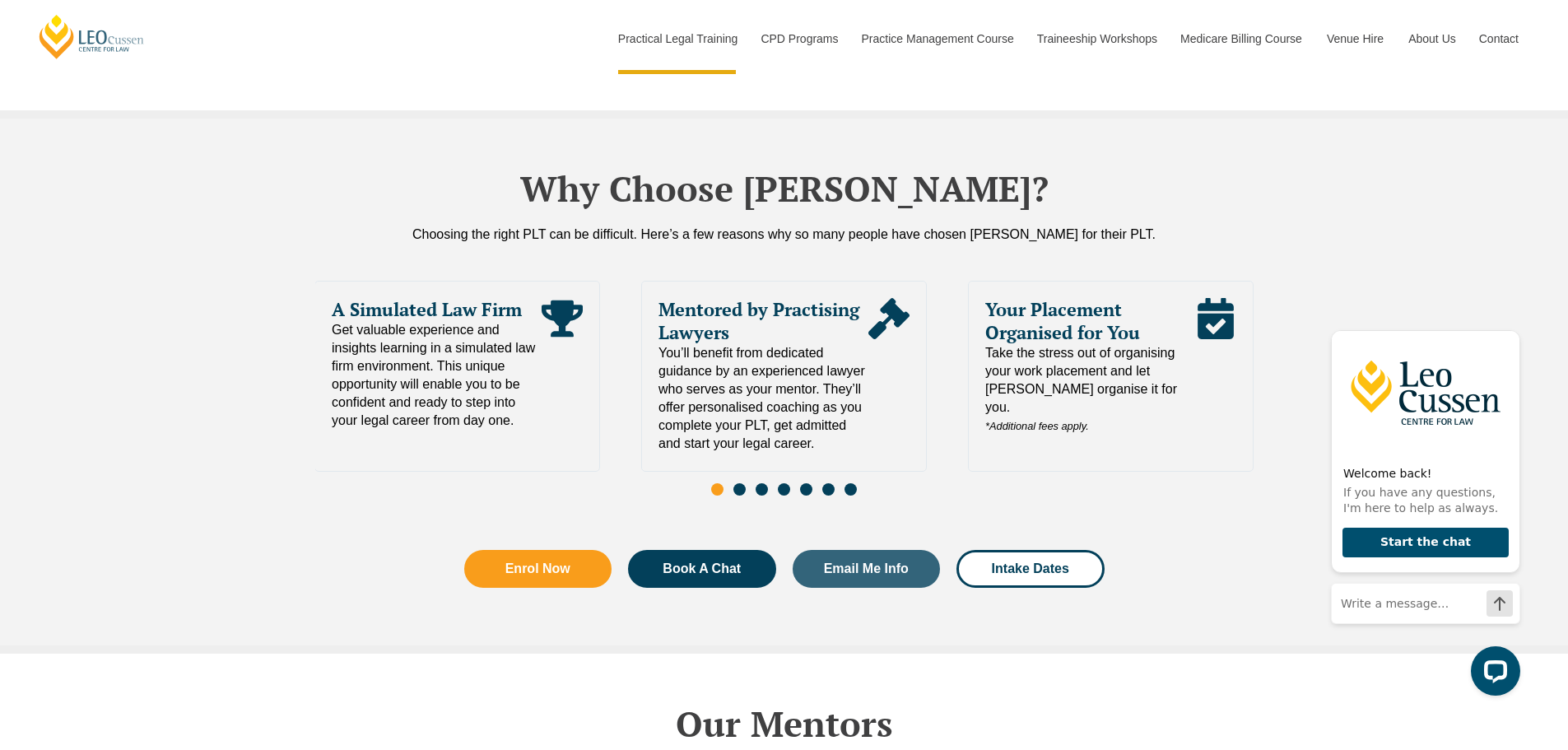
click at [737, 483] on span "Go to slide 2" at bounding box center [740, 490] width 13 height 13
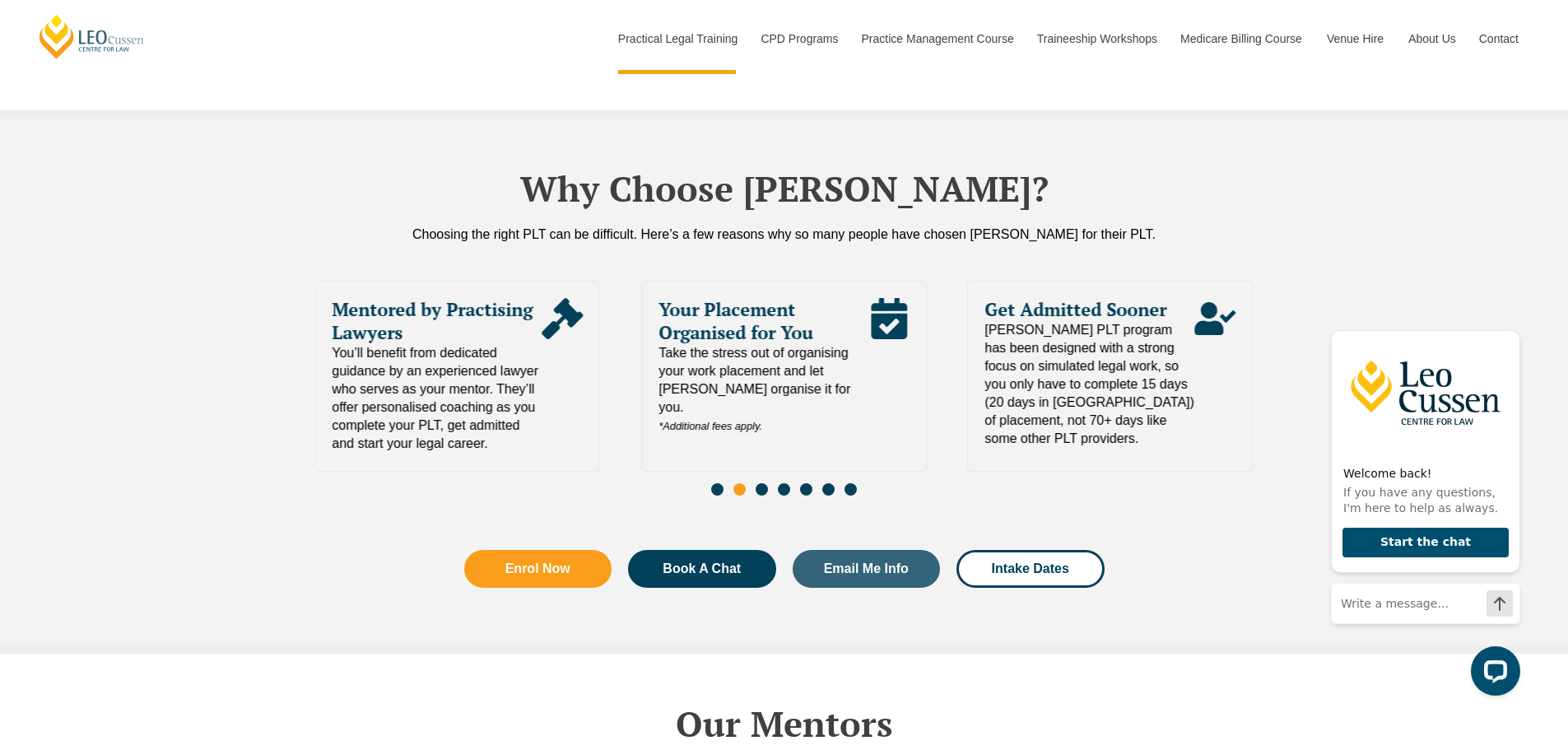
click at [761, 483] on span "Go to slide 3" at bounding box center [762, 490] width 13 height 13
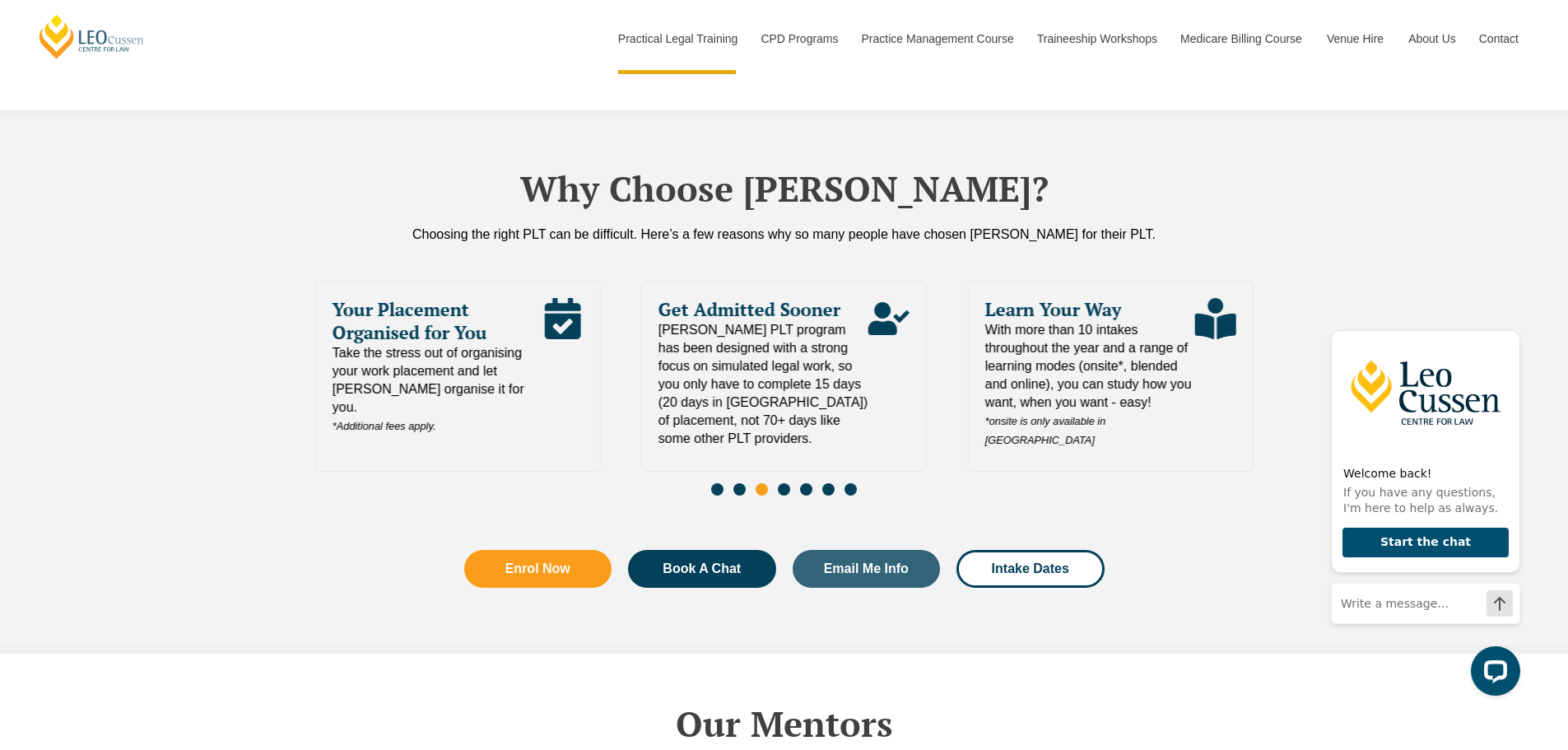
click at [789, 483] on span "Go to slide 4" at bounding box center [784, 490] width 13 height 13
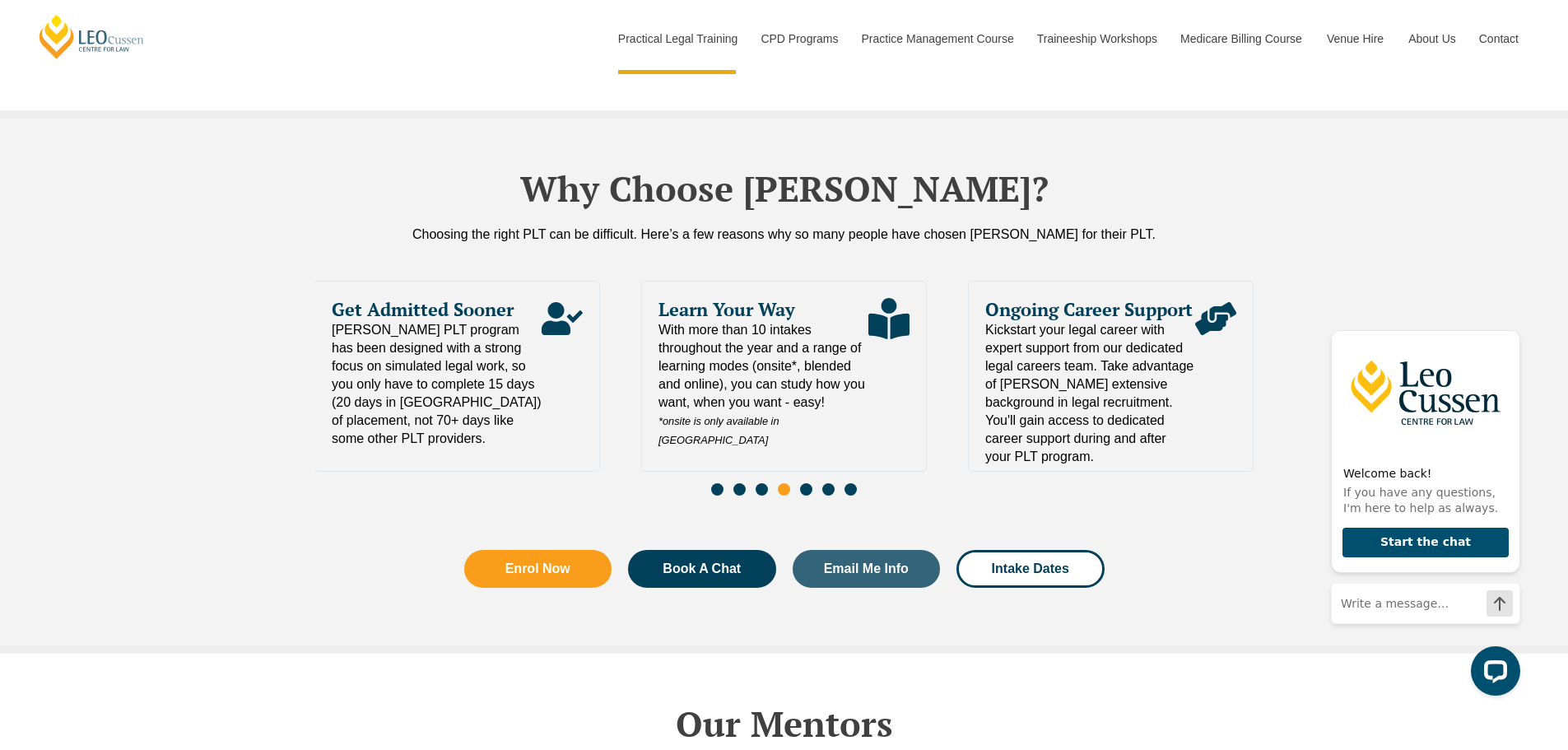
click at [807, 483] on span "Go to slide 5" at bounding box center [807, 490] width 13 height 13
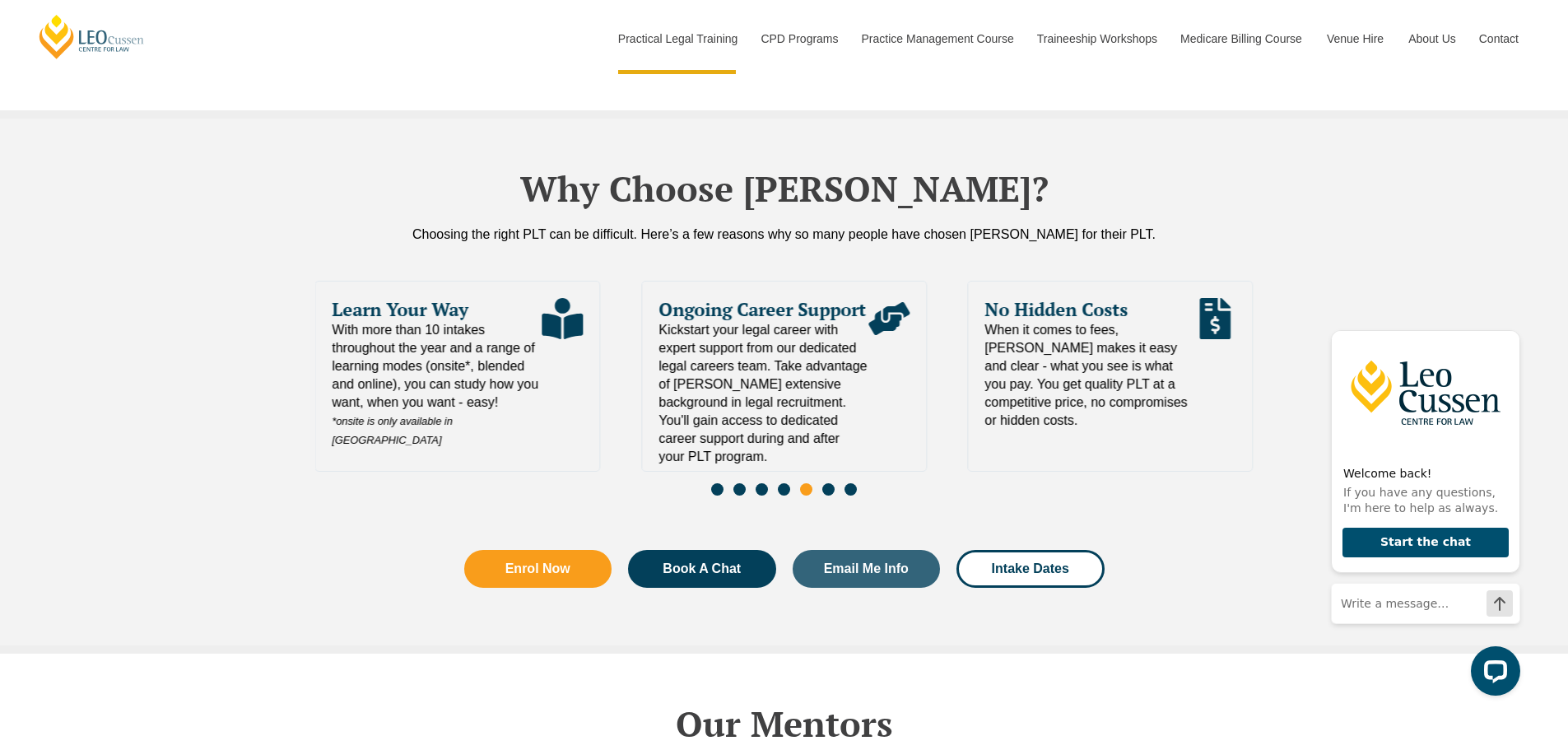
click at [823, 483] on span "Go to slide 6" at bounding box center [829, 490] width 13 height 13
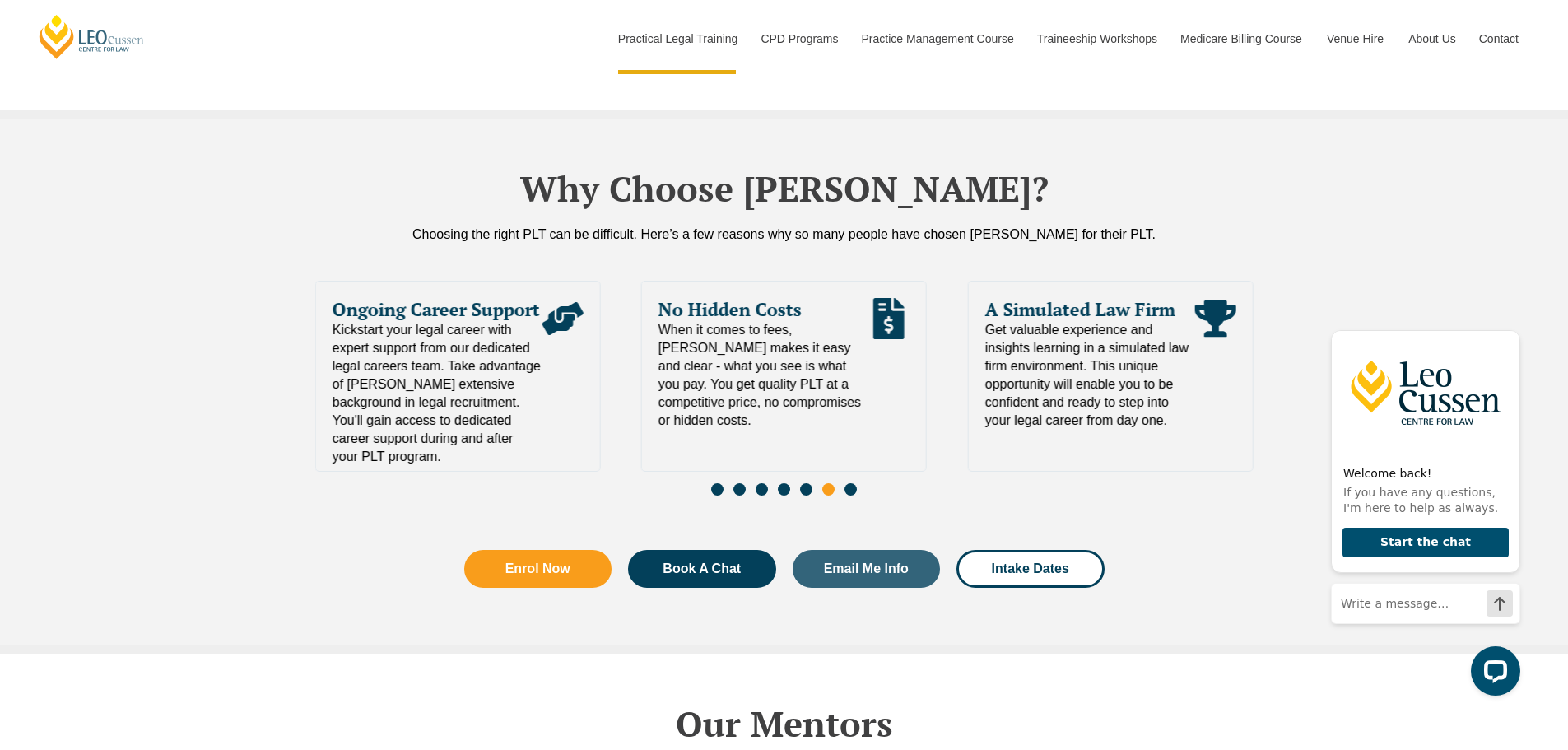
click at [850, 483] on span "Go to slide 7" at bounding box center [851, 490] width 13 height 13
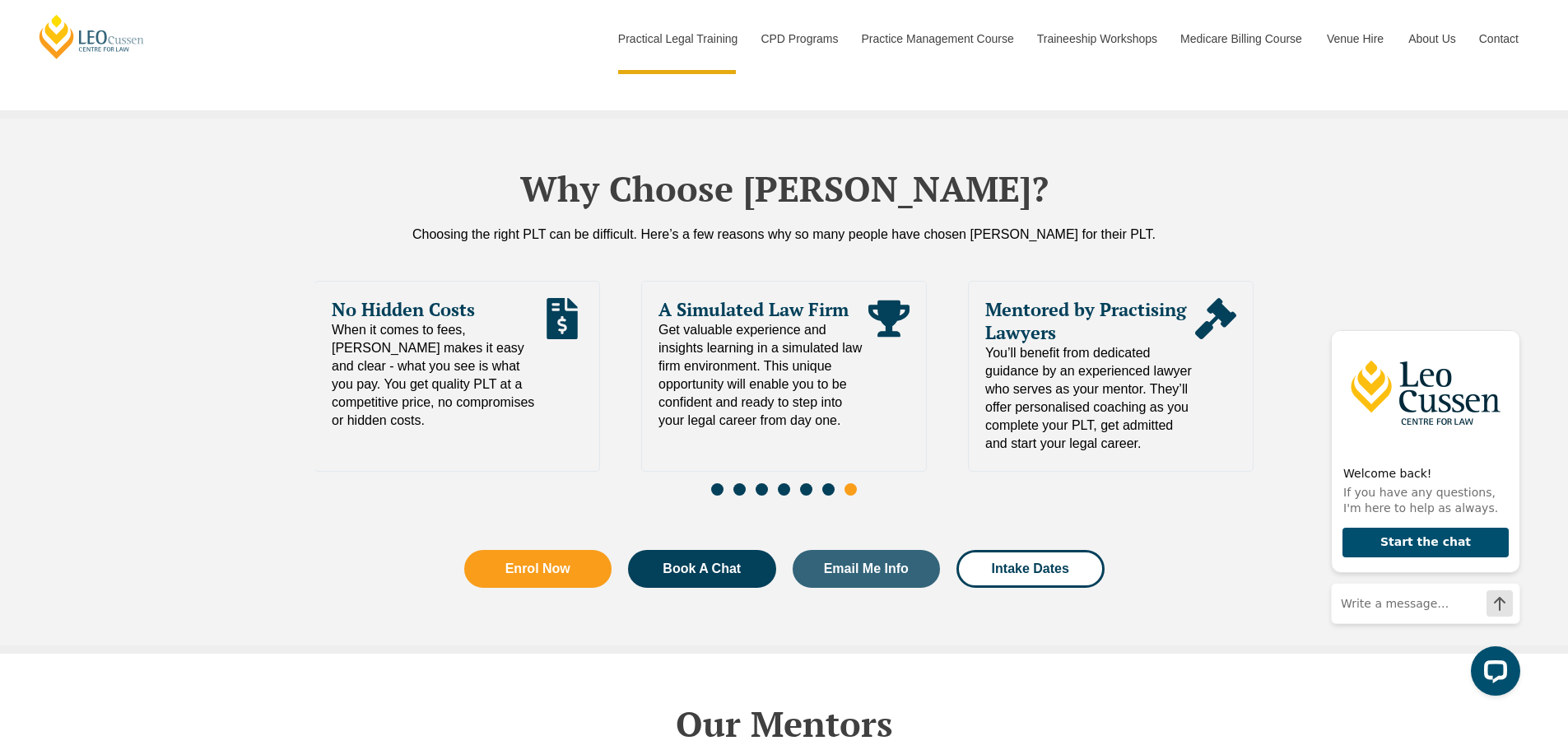
click at [903, 481] on div "Slides" at bounding box center [784, 491] width 938 height 19
click at [1041, 562] on span "Intake Dates" at bounding box center [1030, 568] width 78 height 13
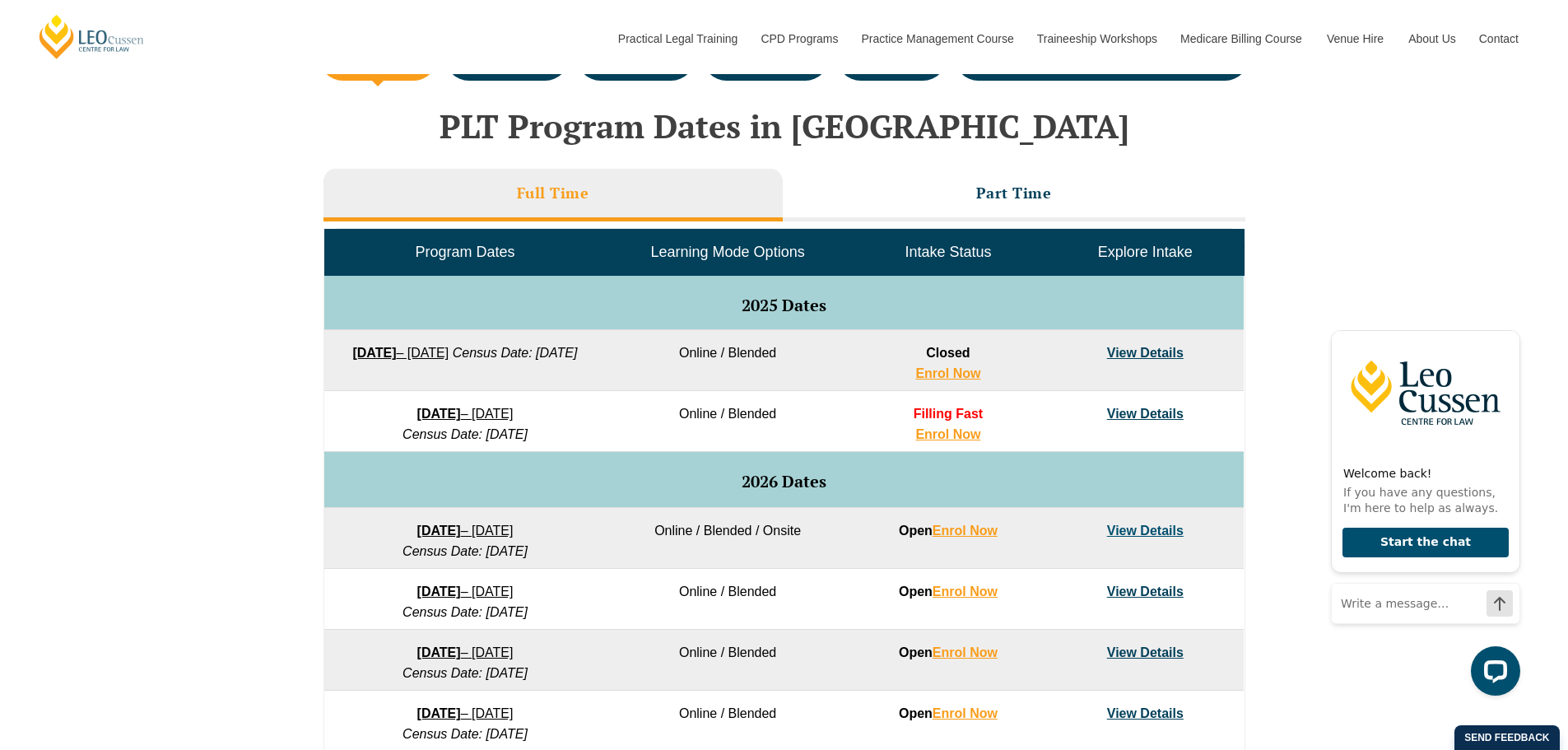
click at [1135, 354] on link "View Details" at bounding box center [1146, 352] width 77 height 14
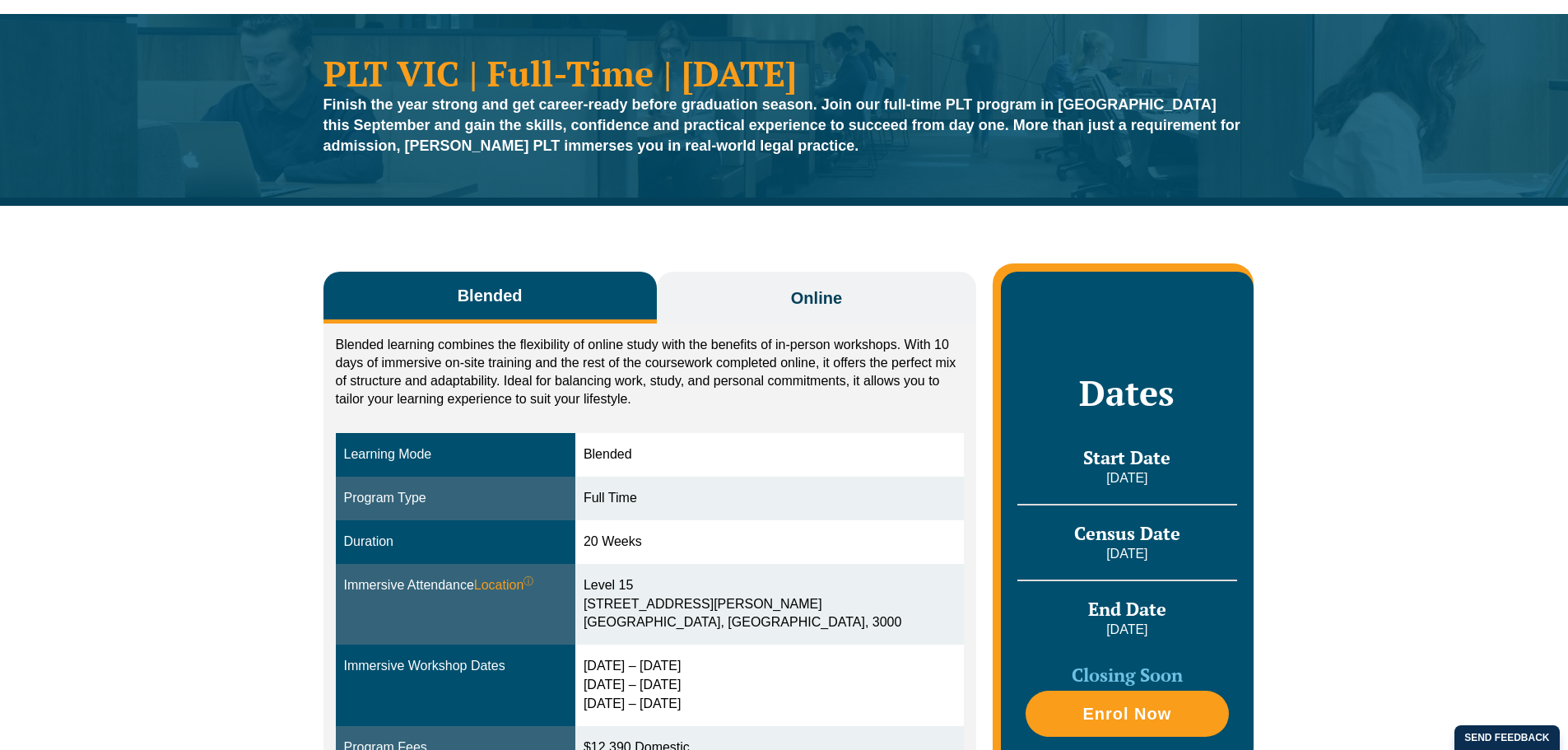
click at [804, 289] on span "Online" at bounding box center [817, 297] width 51 height 23
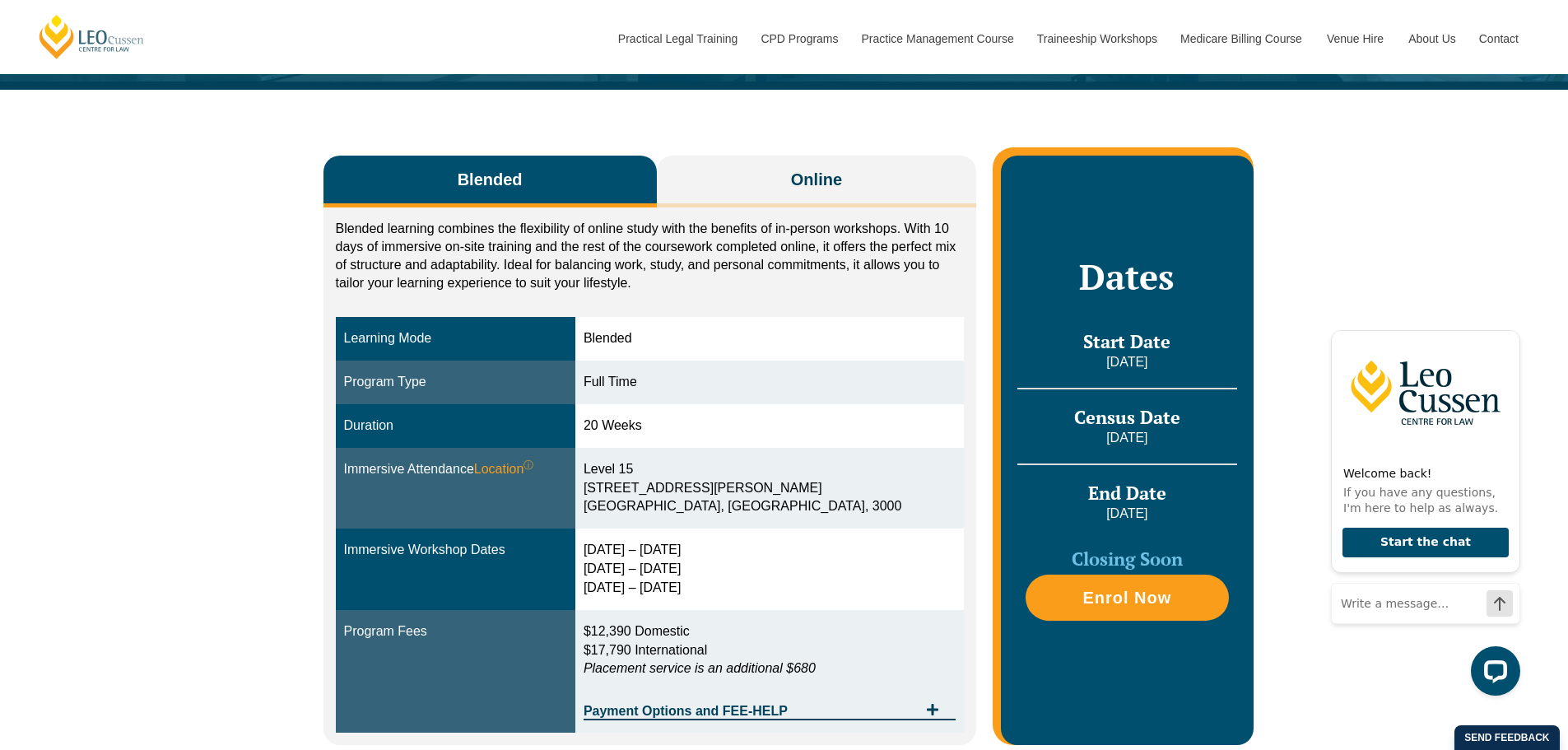
scroll to position [181, 0]
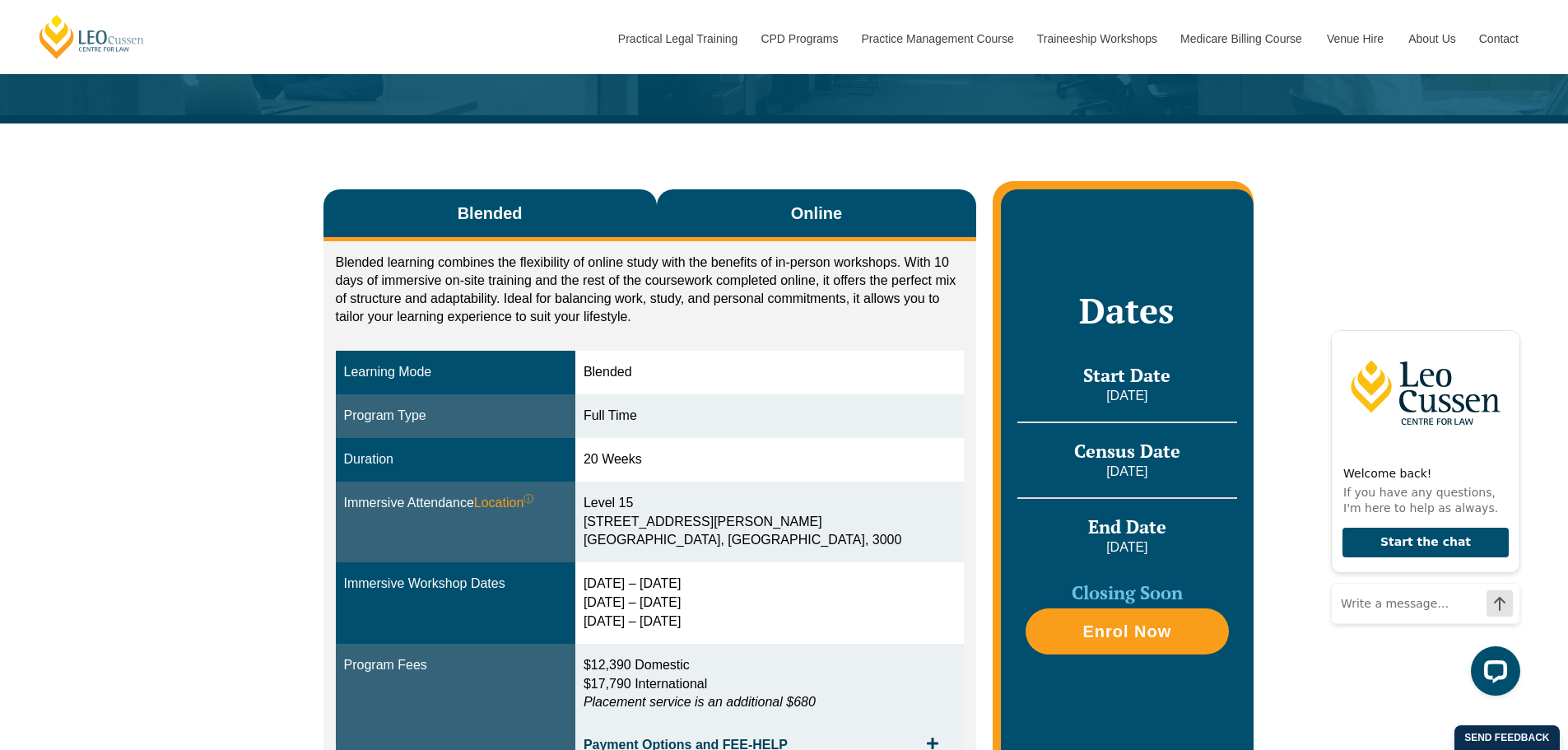
click at [842, 219] on button "Online" at bounding box center [817, 215] width 320 height 52
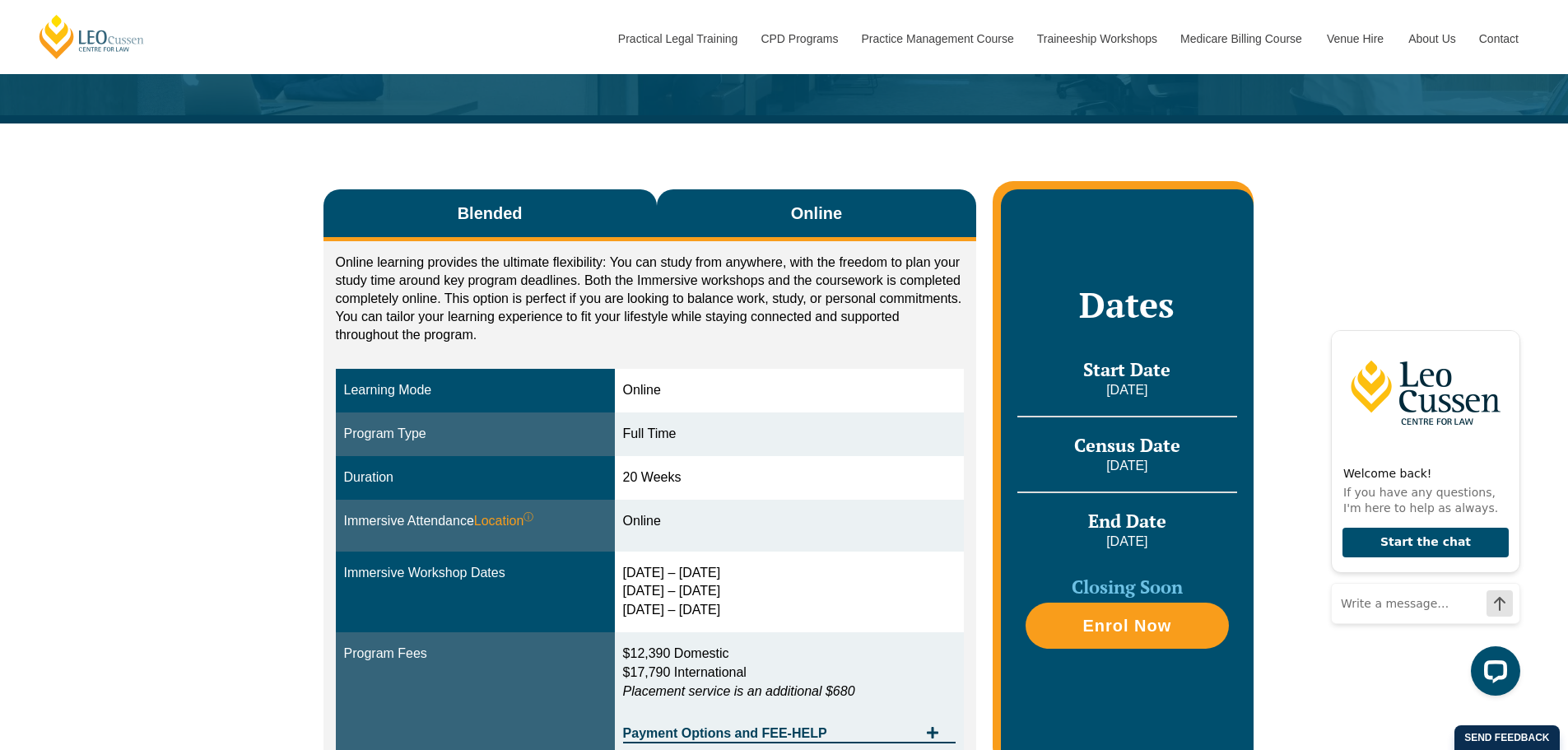
click at [515, 206] on span "Blended" at bounding box center [490, 213] width 65 height 23
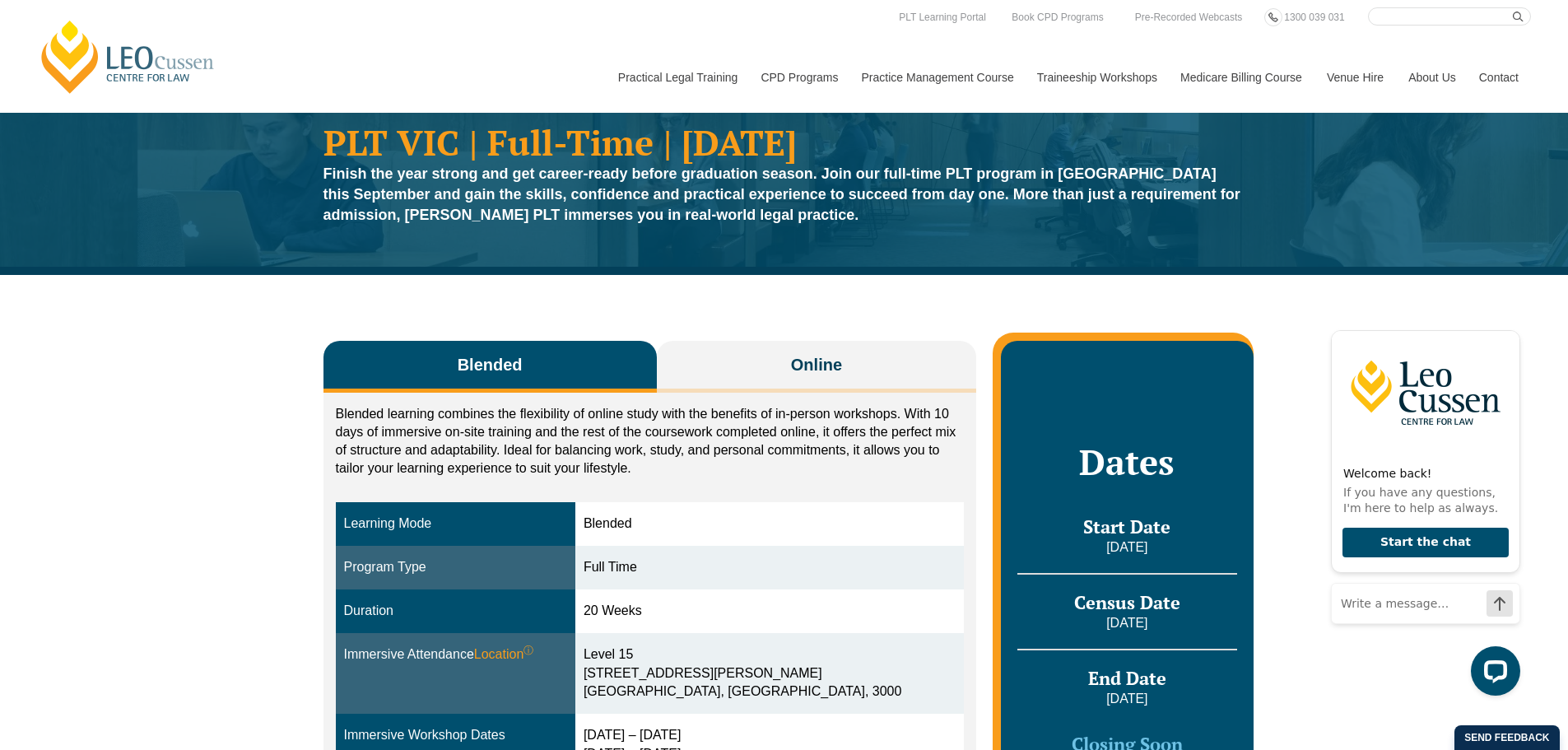
scroll to position [0, 0]
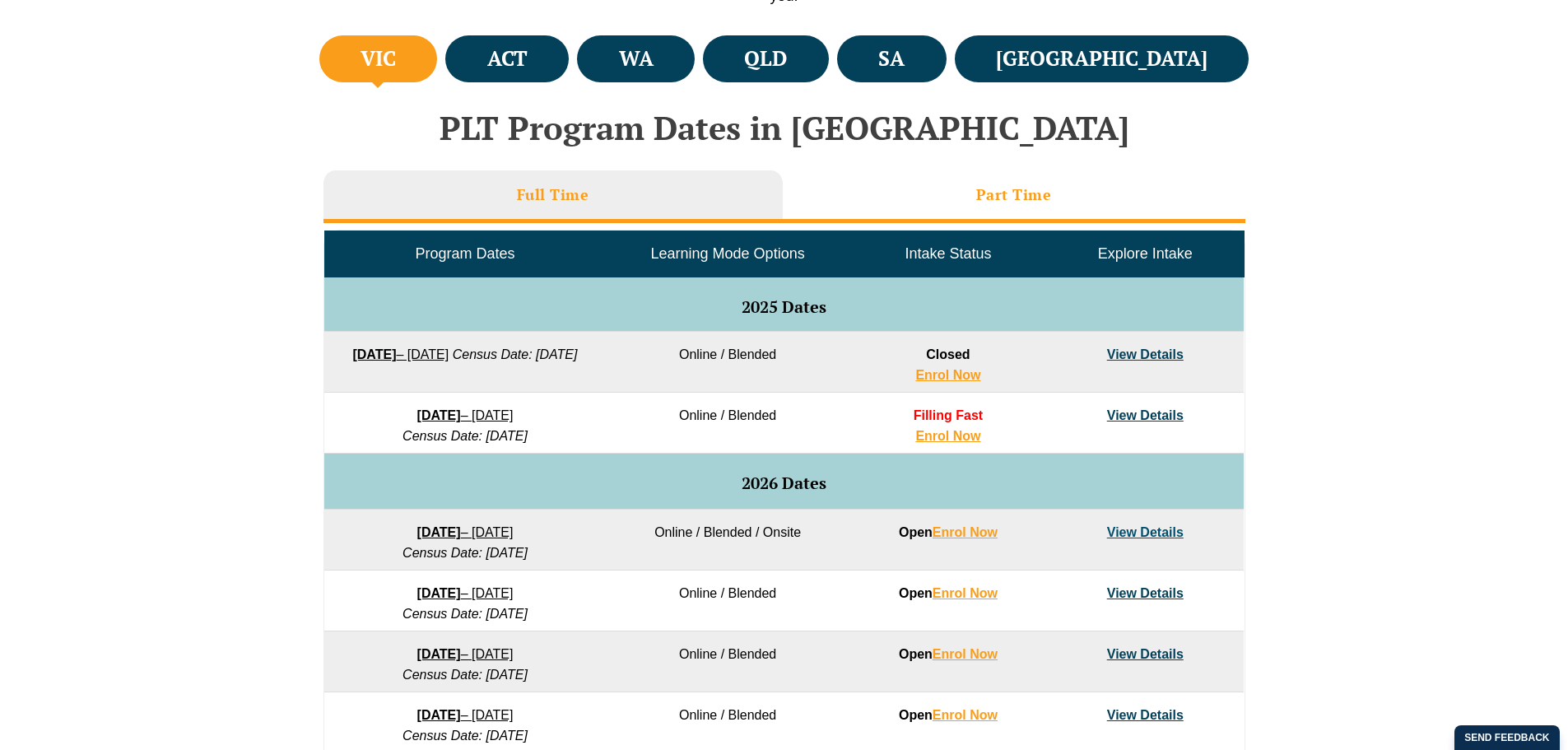
click at [982, 185] on h3 "Part Time" at bounding box center [1013, 195] width 76 height 19
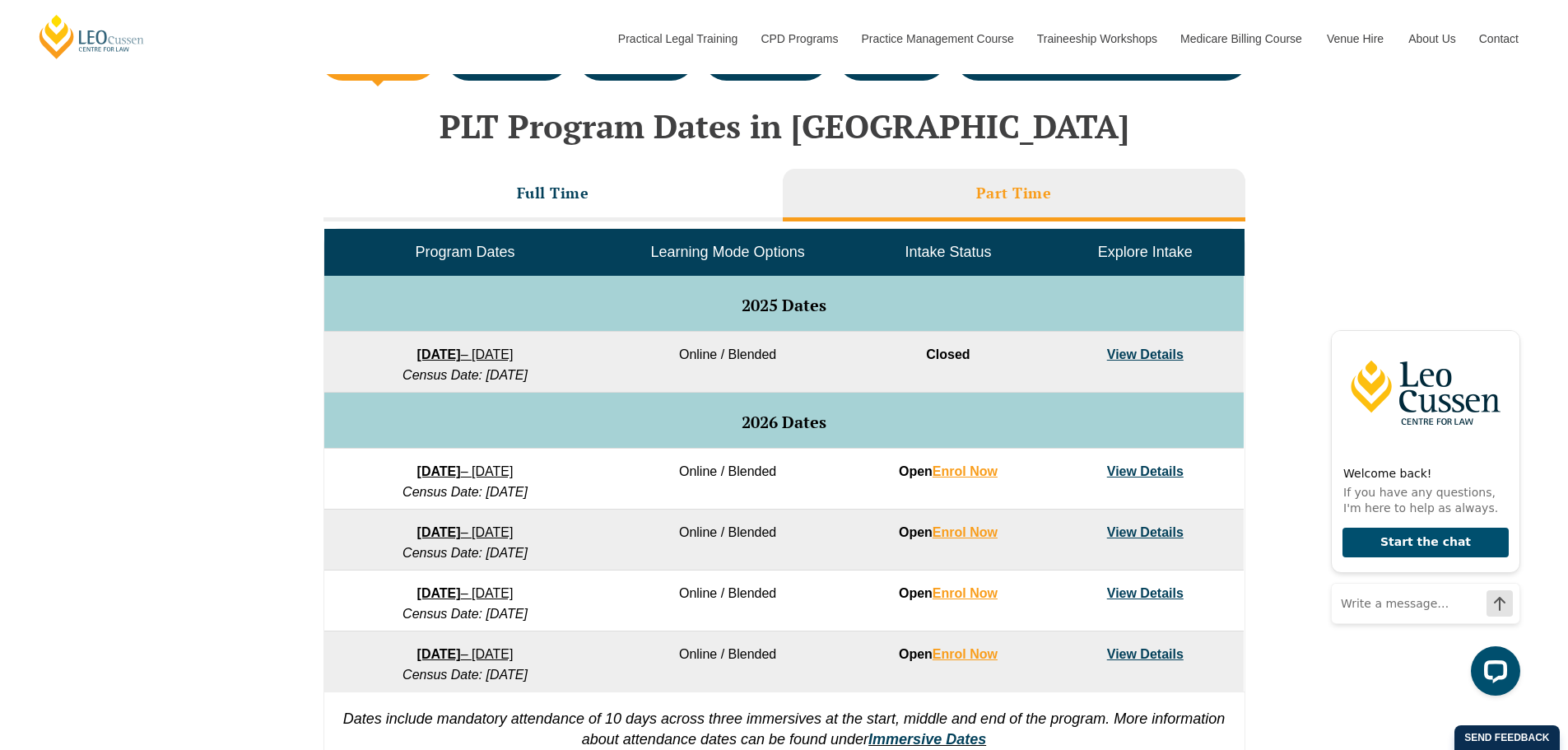
click at [1157, 465] on link "View Details" at bounding box center [1146, 470] width 77 height 14
